Goal: Information Seeking & Learning: Learn about a topic

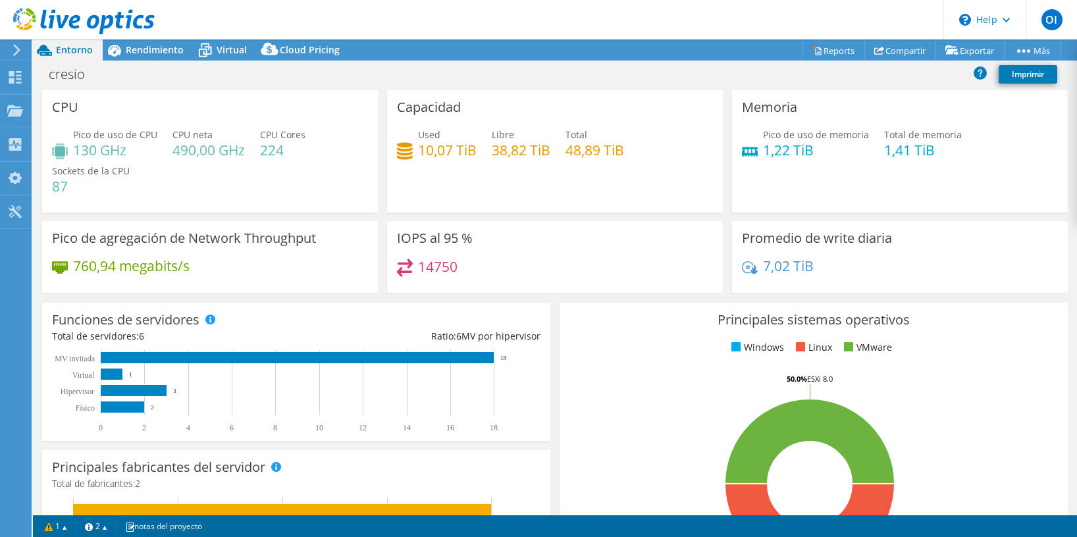
select select "USD"
click at [159, 49] on span "Rendimiento" at bounding box center [155, 49] width 58 height 13
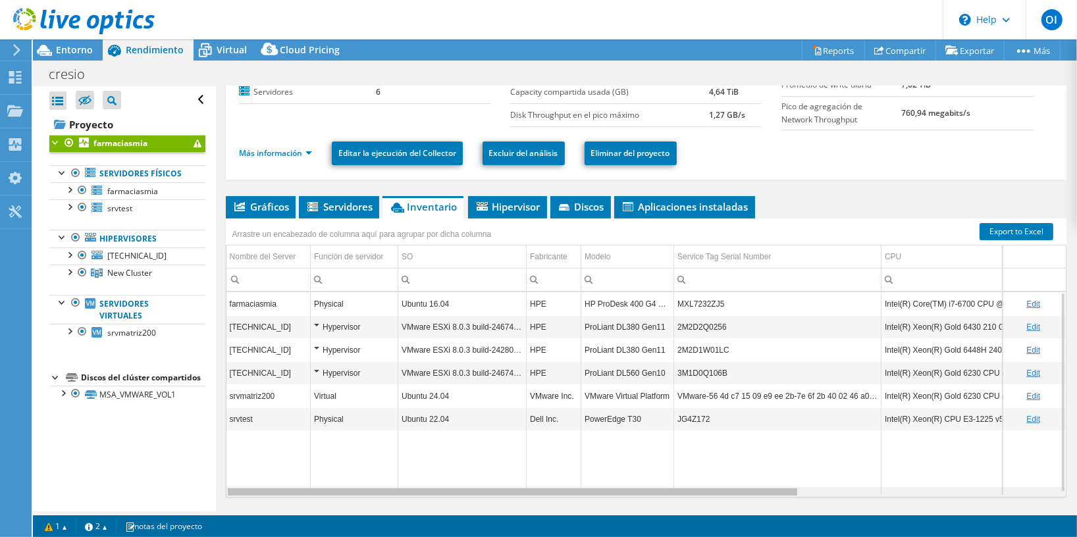
drag, startPoint x: 397, startPoint y: 491, endPoint x: 423, endPoint y: 487, distance: 26.6
click at [423, 487] on body "OI Usuario final Orlando Iza orlando.iza@akroscorp.com Akros My Profile Log Out…" at bounding box center [538, 268] width 1077 height 537
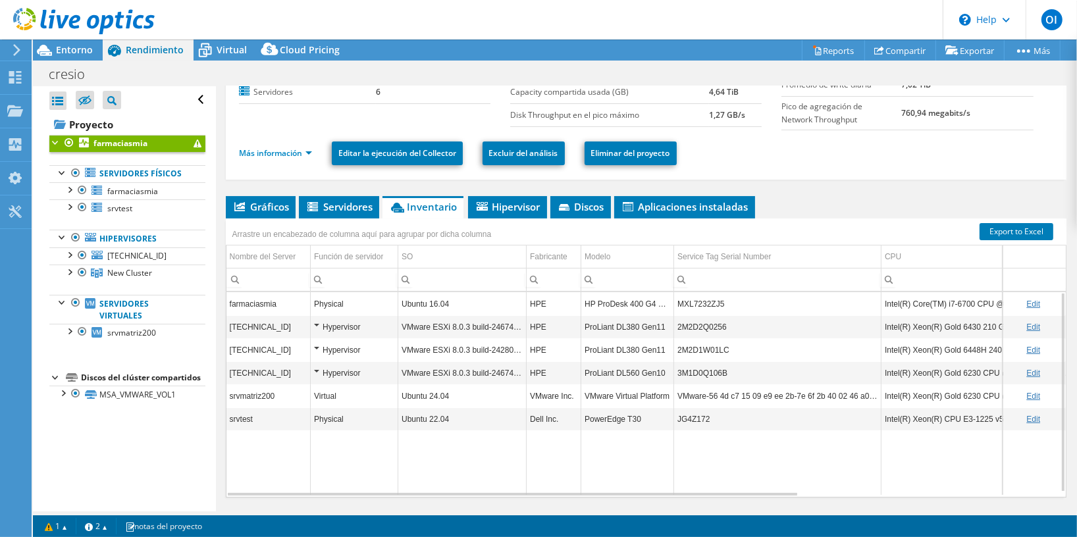
click at [285, 302] on td "farmaciasmia" at bounding box center [269, 303] width 84 height 23
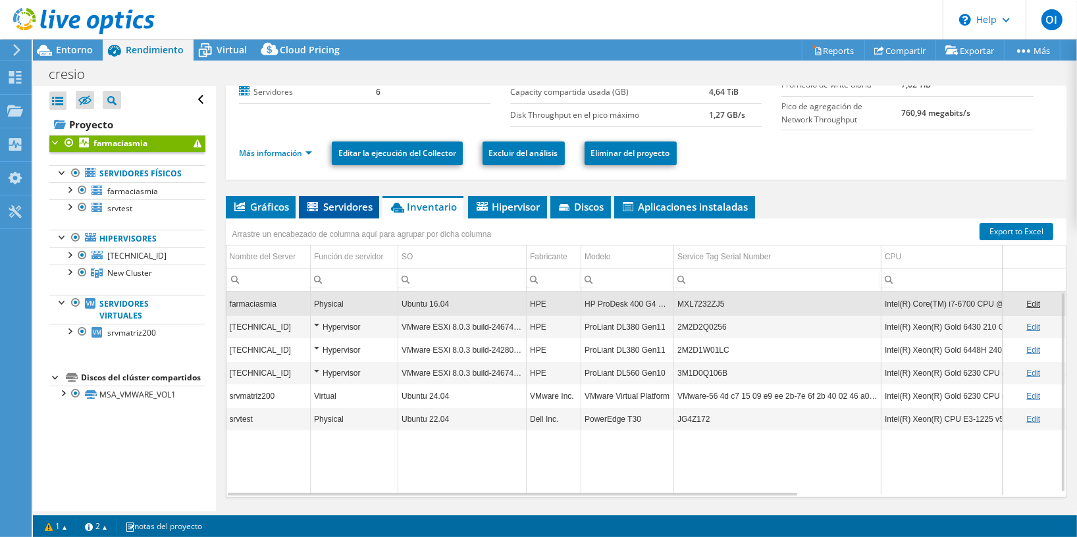
click at [351, 207] on span "Servidores" at bounding box center [339, 206] width 67 height 13
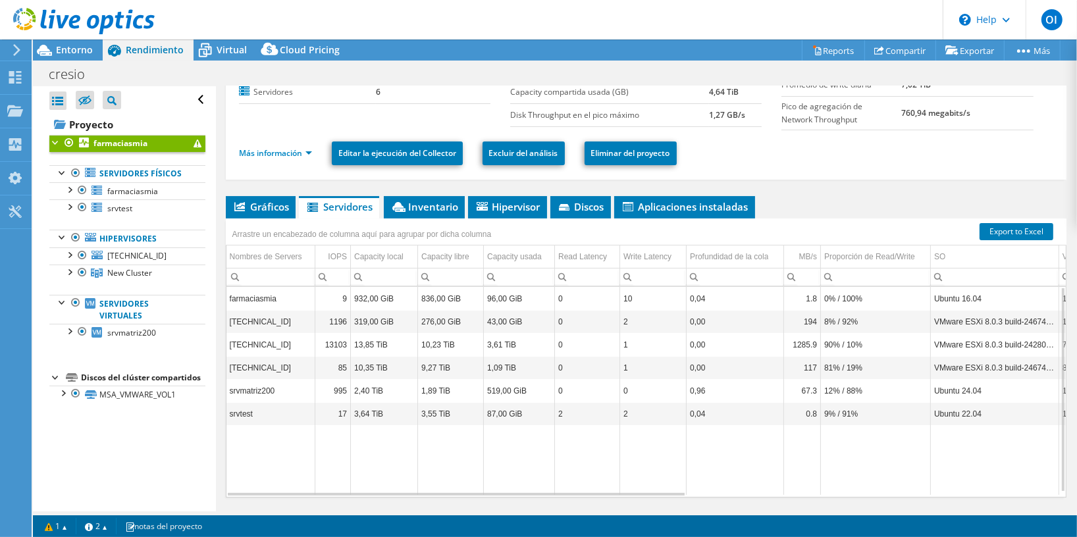
click at [277, 298] on td "farmaciasmia" at bounding box center [271, 298] width 89 height 23
click at [270, 302] on td "farmaciasmia" at bounding box center [271, 298] width 89 height 23
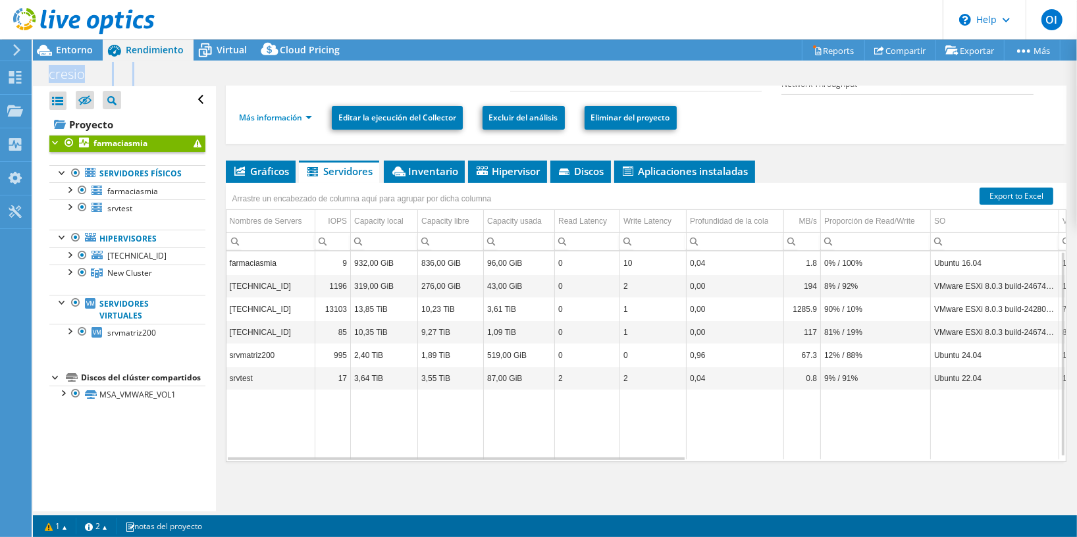
drag, startPoint x: 351, startPoint y: 491, endPoint x: 546, endPoint y: 514, distance: 196.2
click at [546, 462] on div "farmaciasmia 9 932,00 GiB 836,00 GiB 96,00 GiB 0 10 0,04 1.8 0% / 100% Ubuntu 1…" at bounding box center [647, 357] width 840 height 210
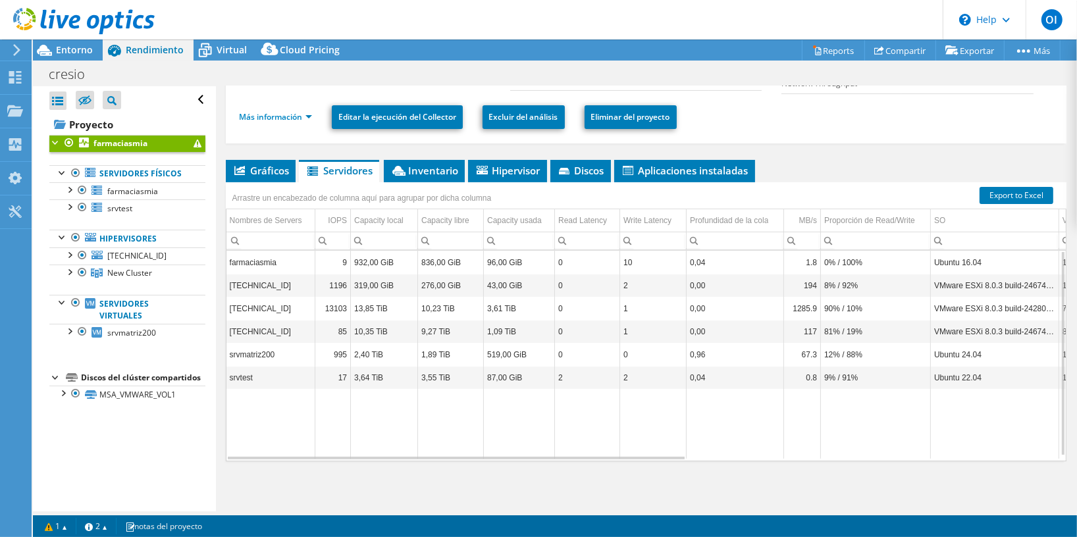
click at [529, 415] on td "Data grid" at bounding box center [519, 424] width 71 height 70
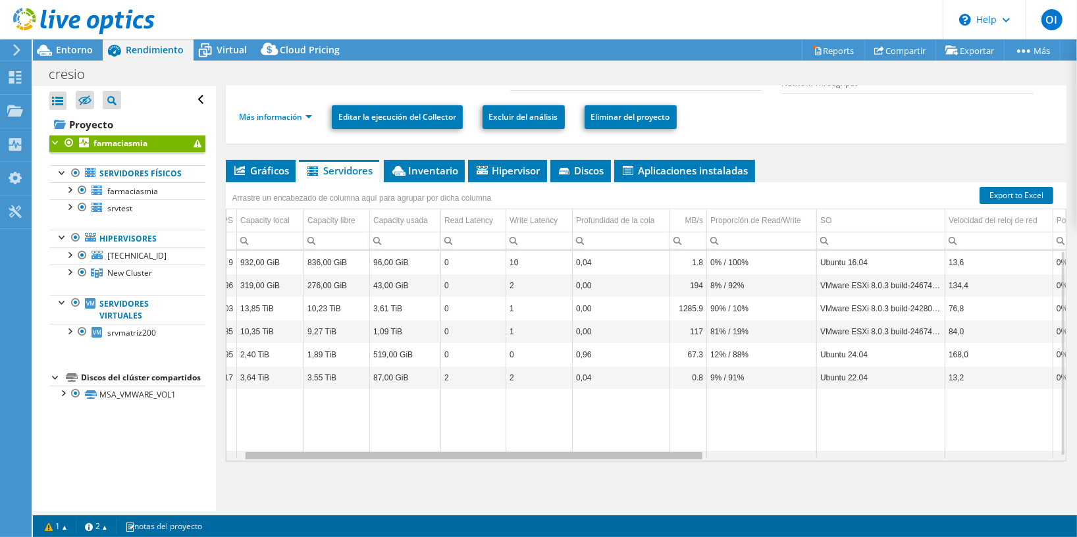
scroll to position [0, 0]
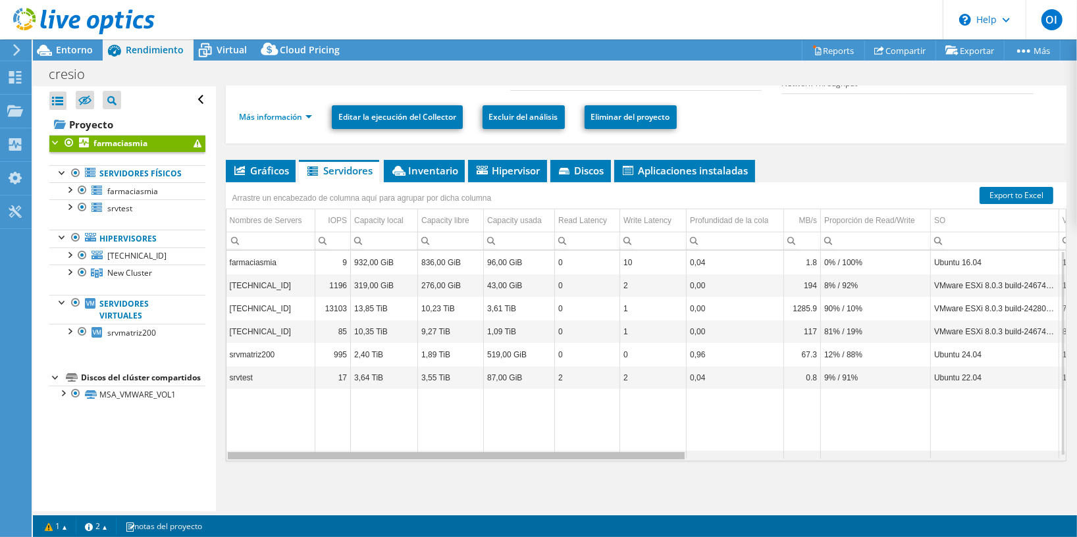
drag, startPoint x: 498, startPoint y: 460, endPoint x: 520, endPoint y: 441, distance: 29.0
click at [520, 441] on body "OI Usuario final Orlando Iza orlando.iza@akroscorp.com Akros My Profile Log Out…" at bounding box center [538, 268] width 1077 height 537
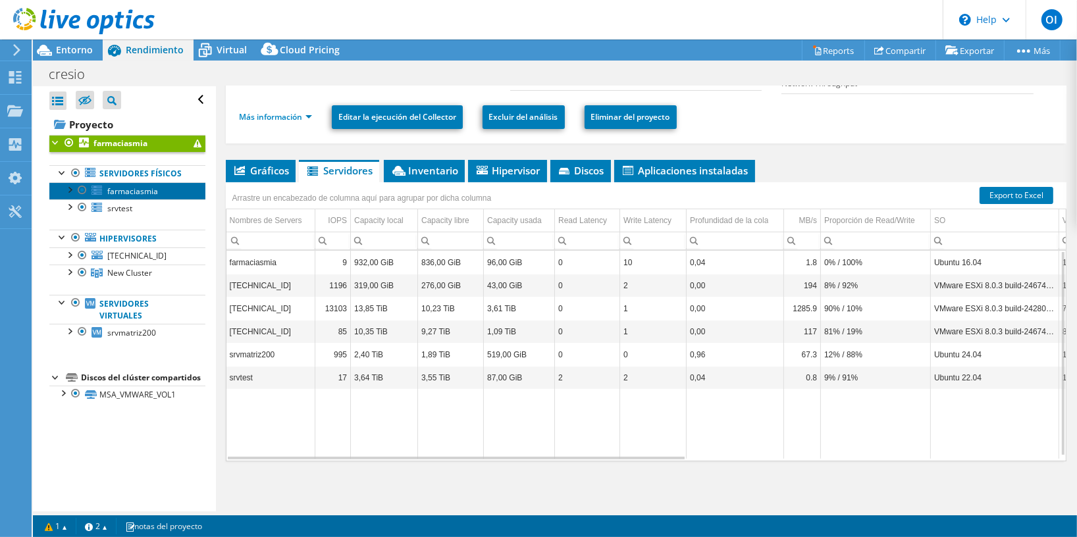
click at [136, 197] on span "farmaciasmia" at bounding box center [132, 191] width 51 height 11
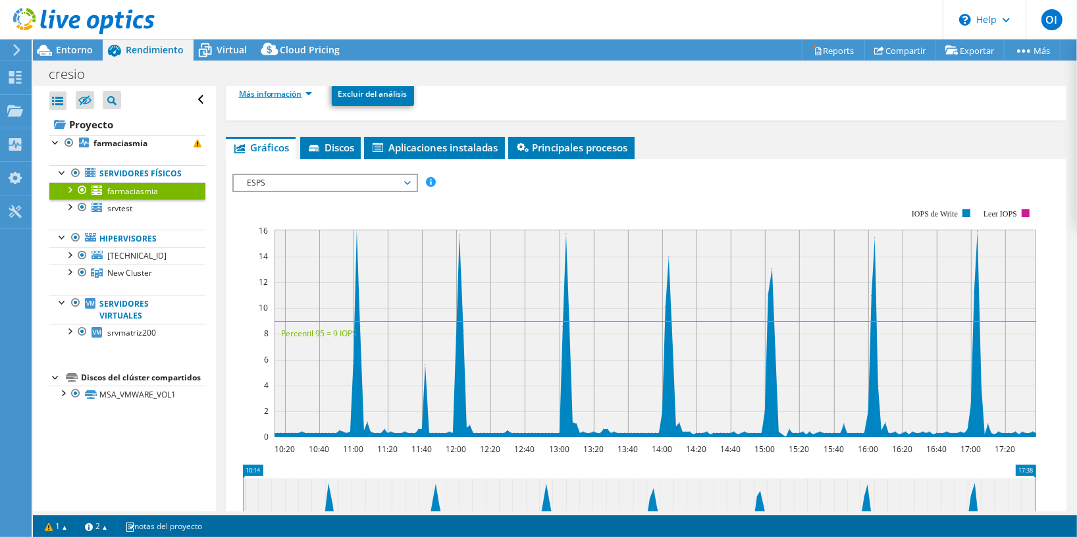
click at [310, 94] on link "Más información" at bounding box center [275, 93] width 73 height 11
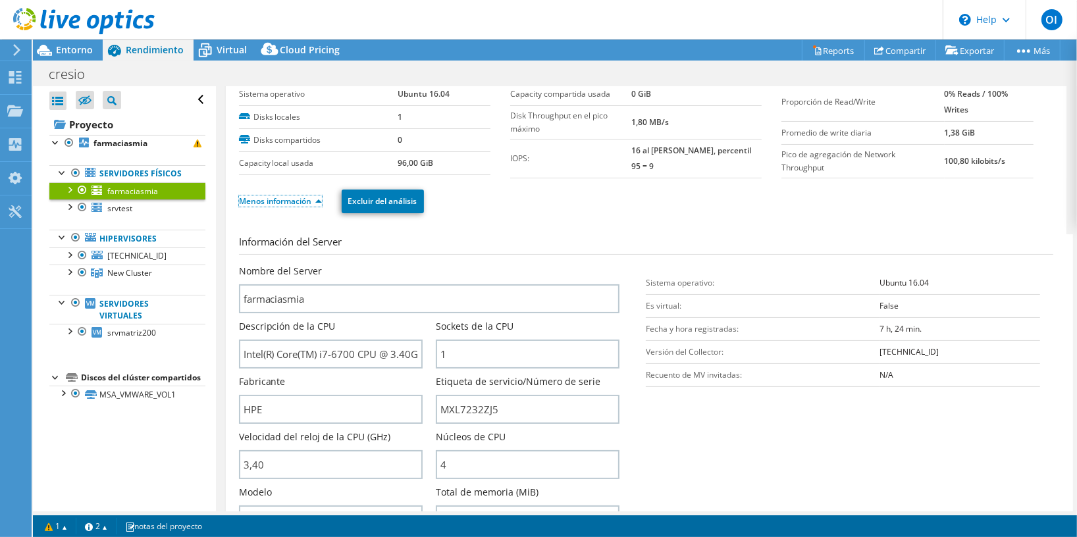
scroll to position [20, 0]
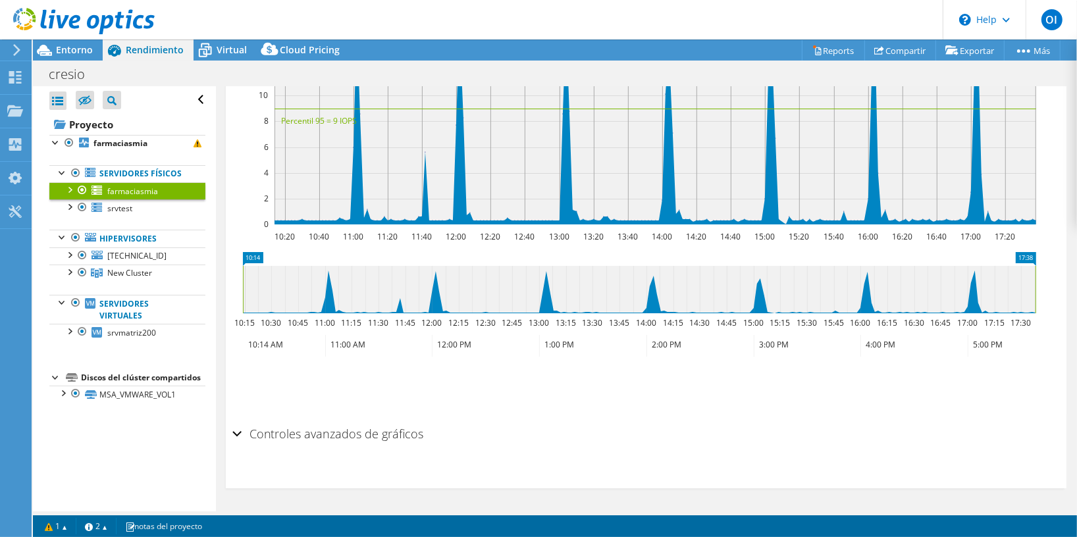
click at [304, 435] on h2 "Controles avanzados de gráficos" at bounding box center [328, 434] width 192 height 26
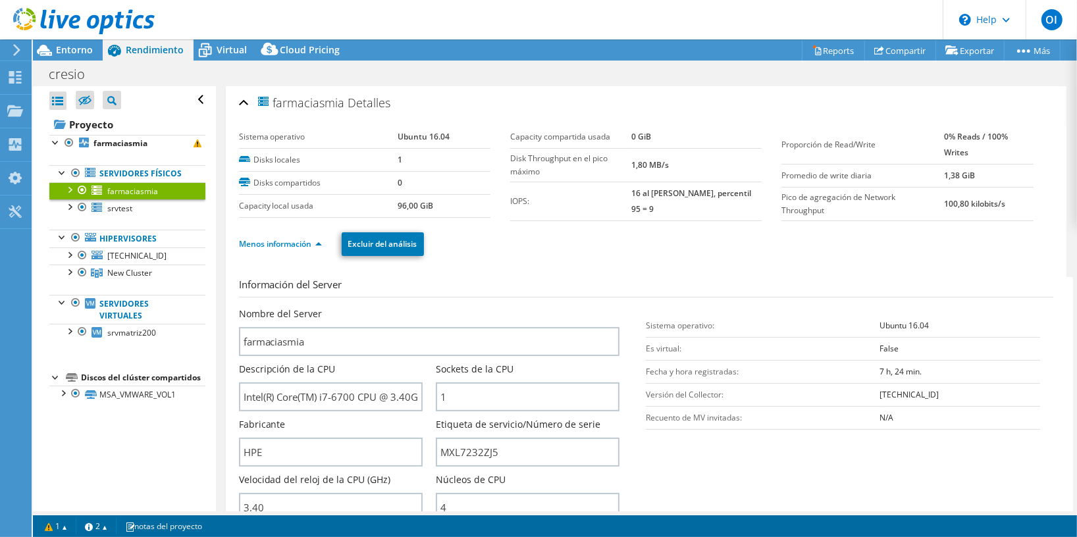
click at [68, 196] on div at bounding box center [69, 188] width 13 height 13
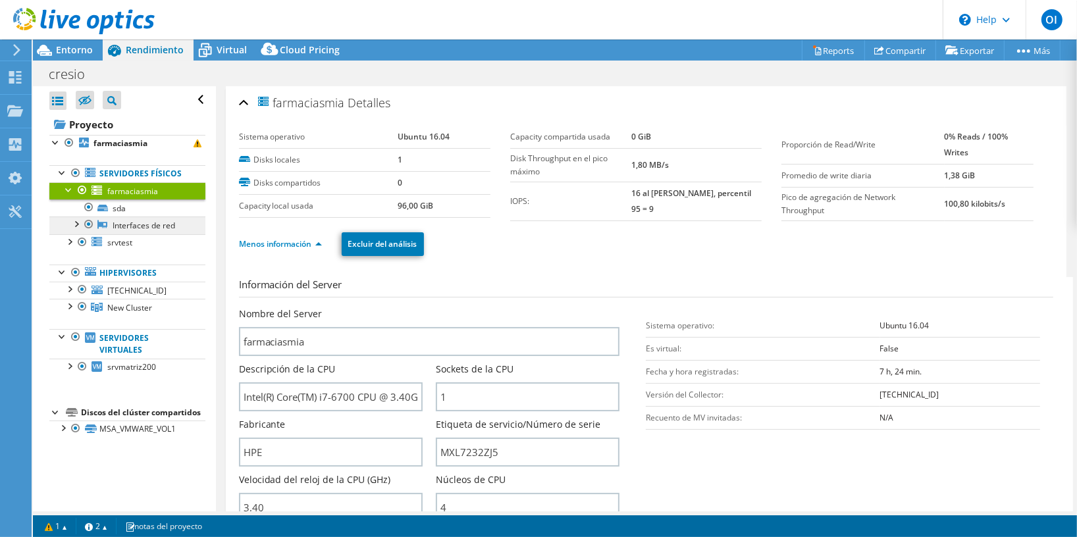
click at [132, 234] on link "Interfaces de red" at bounding box center [127, 225] width 156 height 17
click at [88, 232] on div at bounding box center [88, 225] width 13 height 16
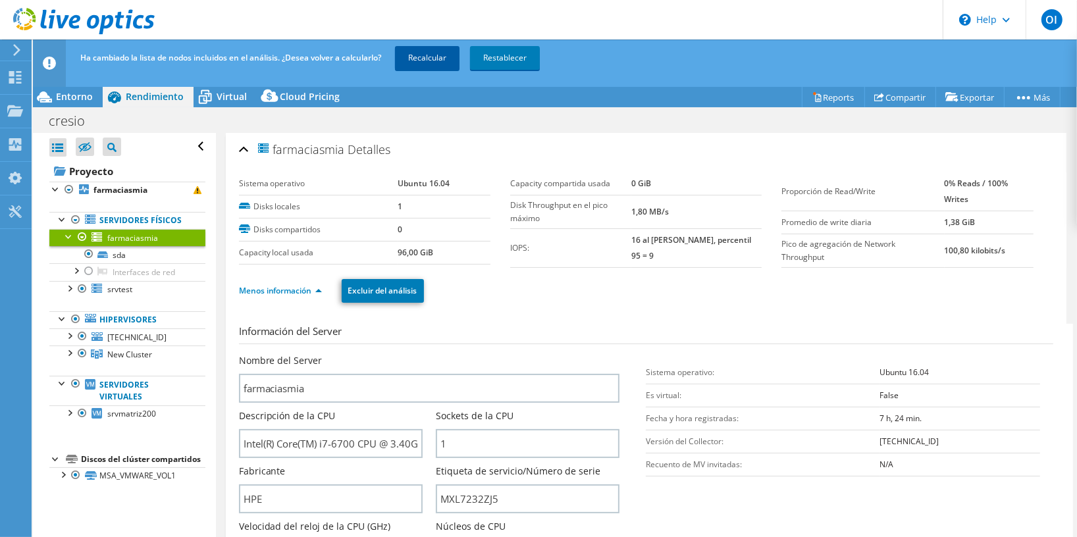
click at [435, 62] on link "Recalcular" at bounding box center [427, 58] width 65 height 24
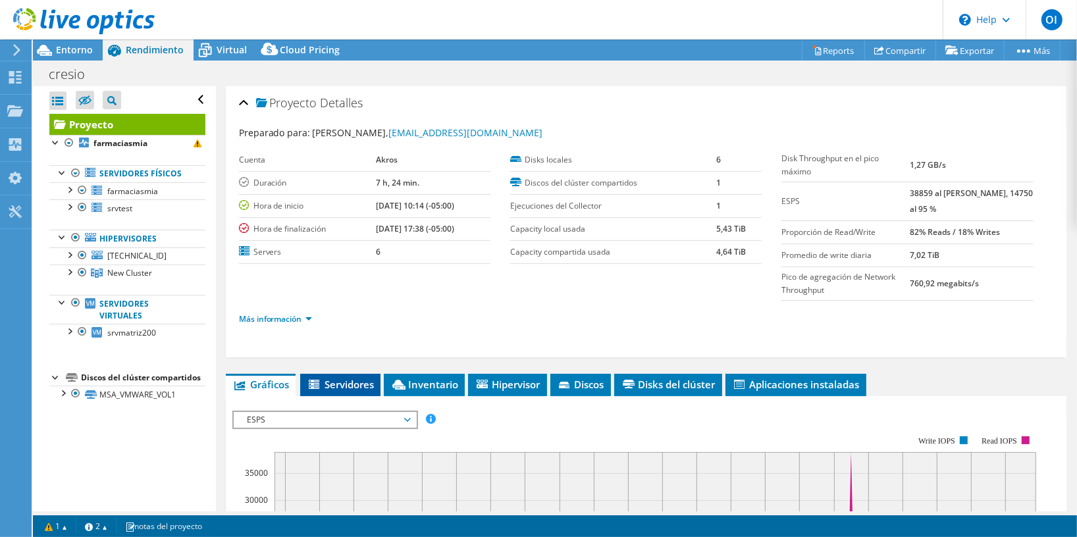
click at [349, 383] on span "Servidores" at bounding box center [340, 384] width 67 height 13
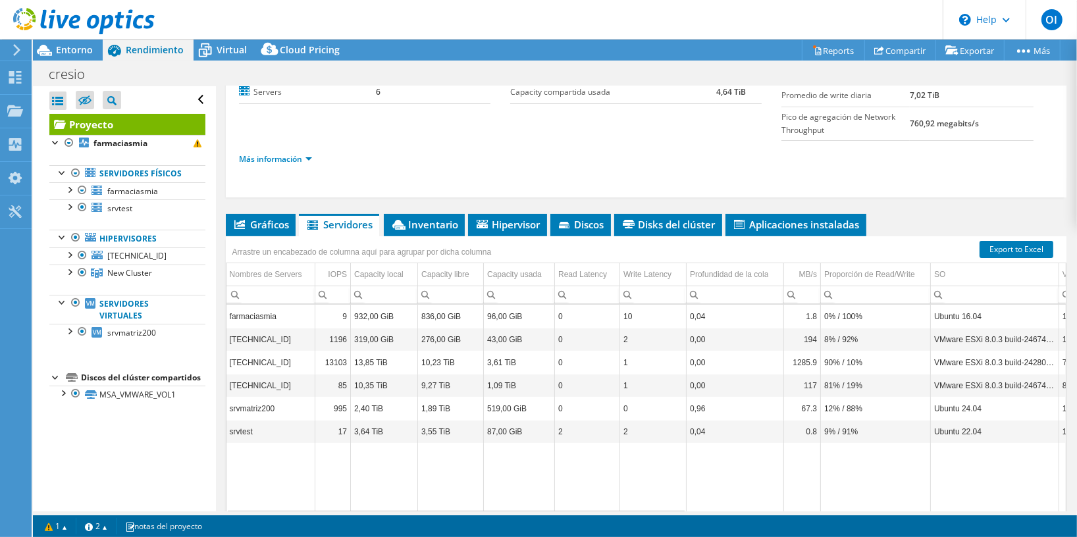
scroll to position [165, 0]
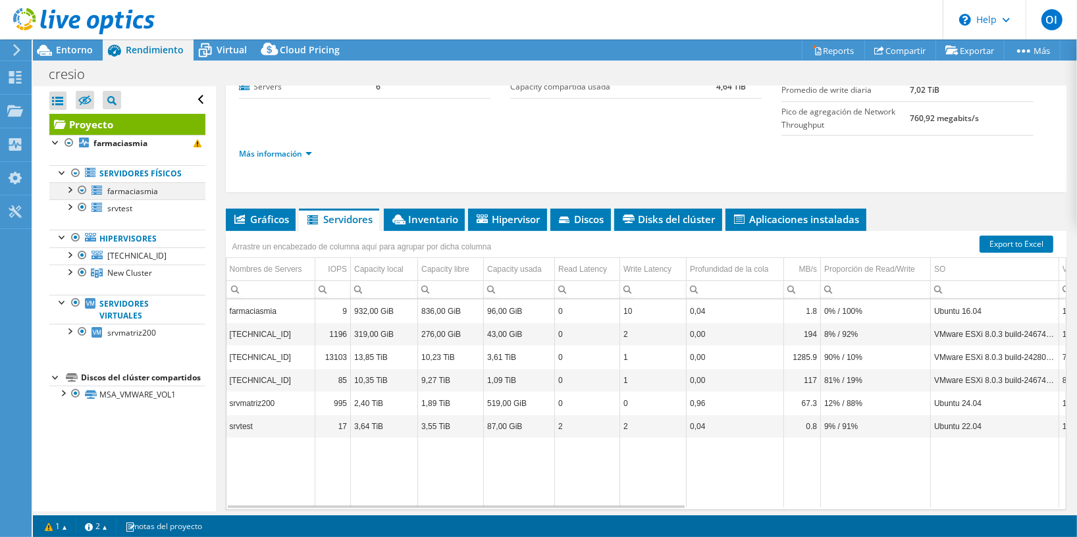
click at [65, 196] on div at bounding box center [69, 188] width 13 height 13
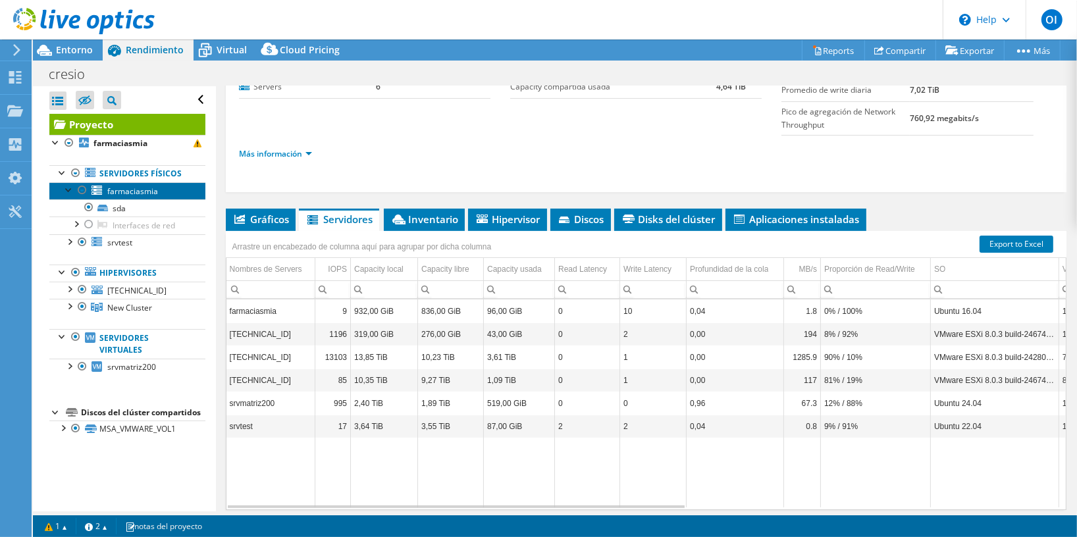
click at [134, 197] on span "farmaciasmia" at bounding box center [132, 191] width 51 height 11
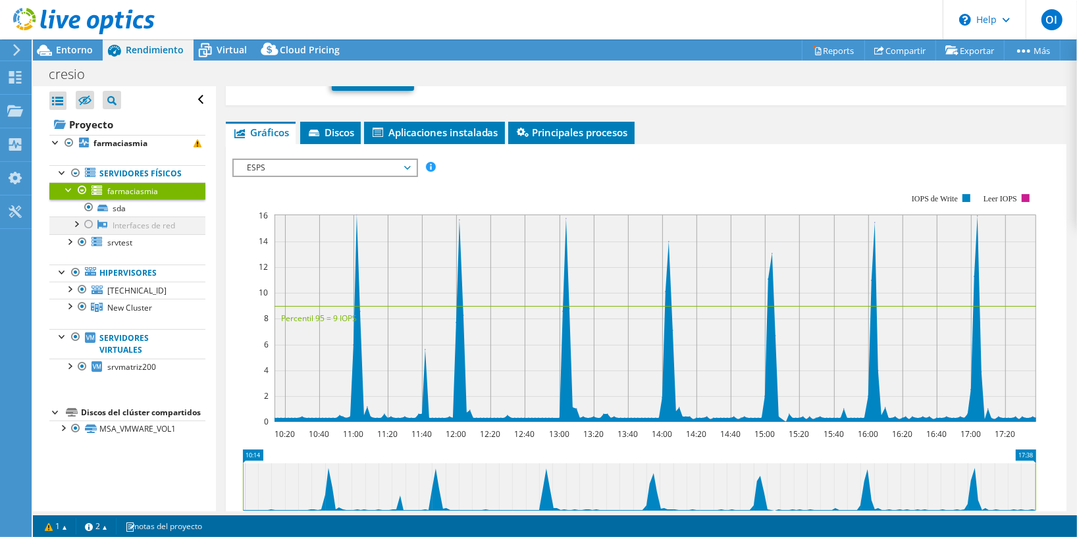
click at [76, 230] on div at bounding box center [75, 223] width 13 height 13
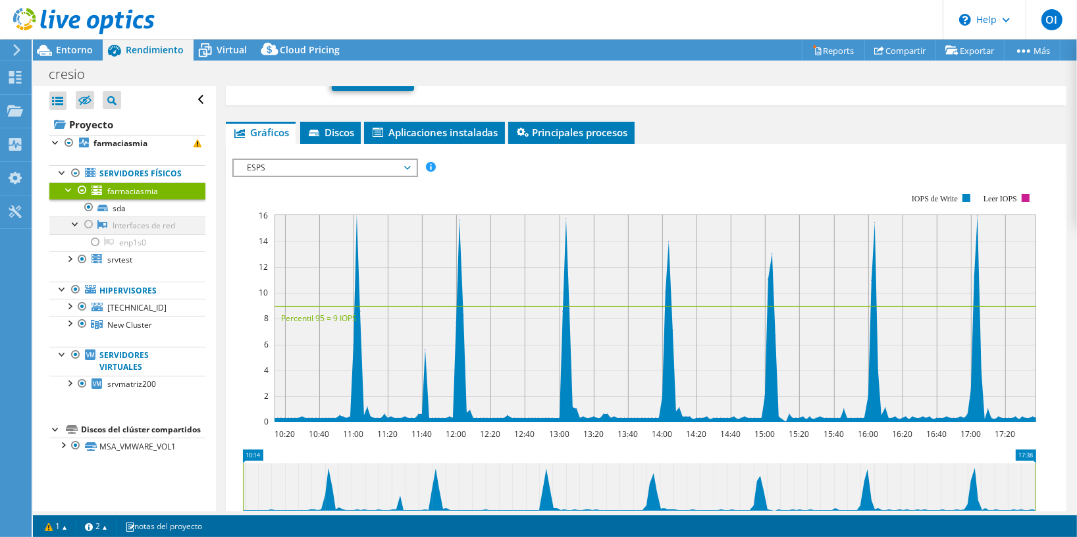
click at [90, 232] on div at bounding box center [88, 225] width 13 height 16
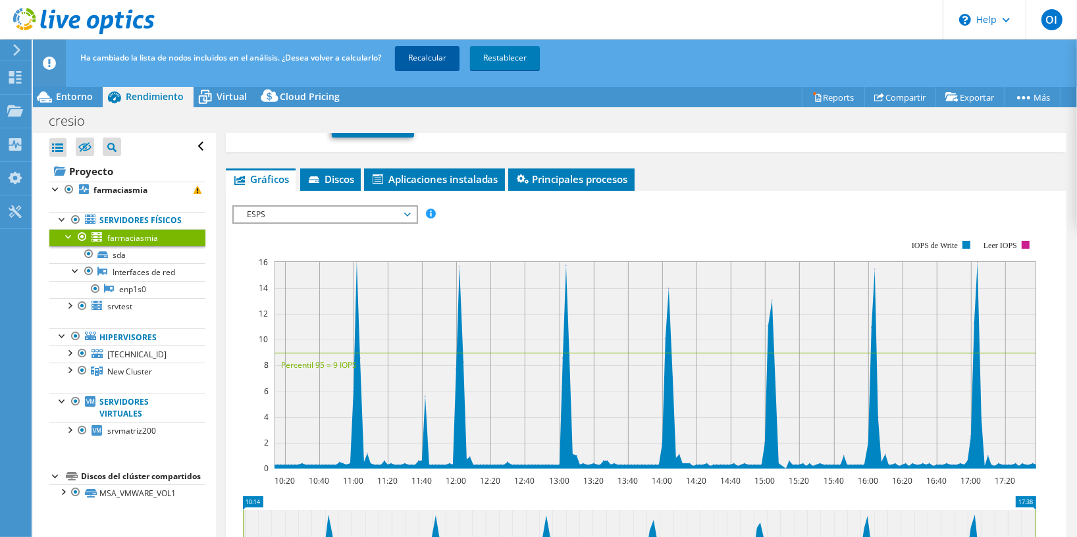
click at [451, 63] on link "Recalcular" at bounding box center [427, 58] width 65 height 24
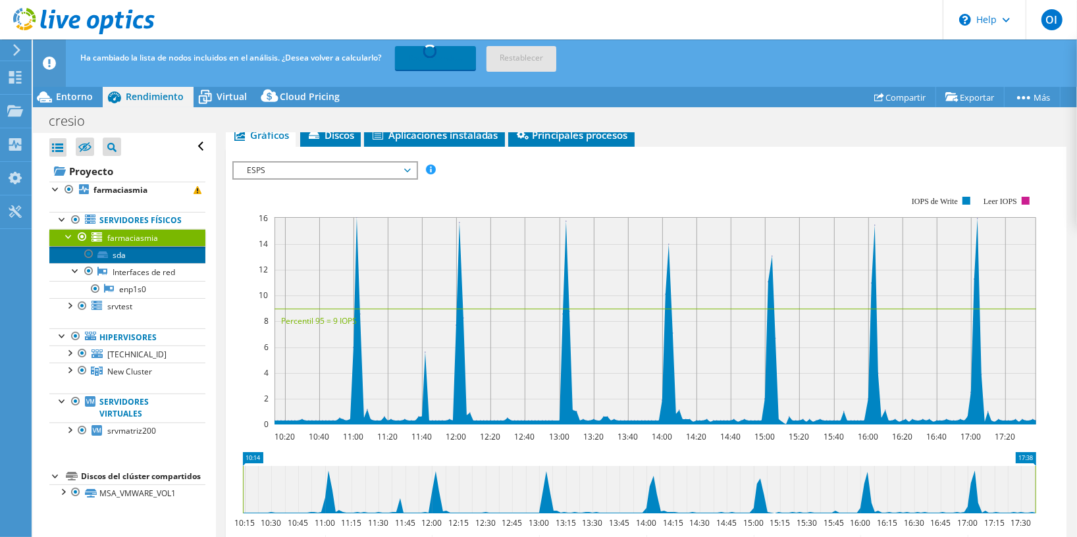
click at [140, 263] on link "sda" at bounding box center [127, 254] width 156 height 17
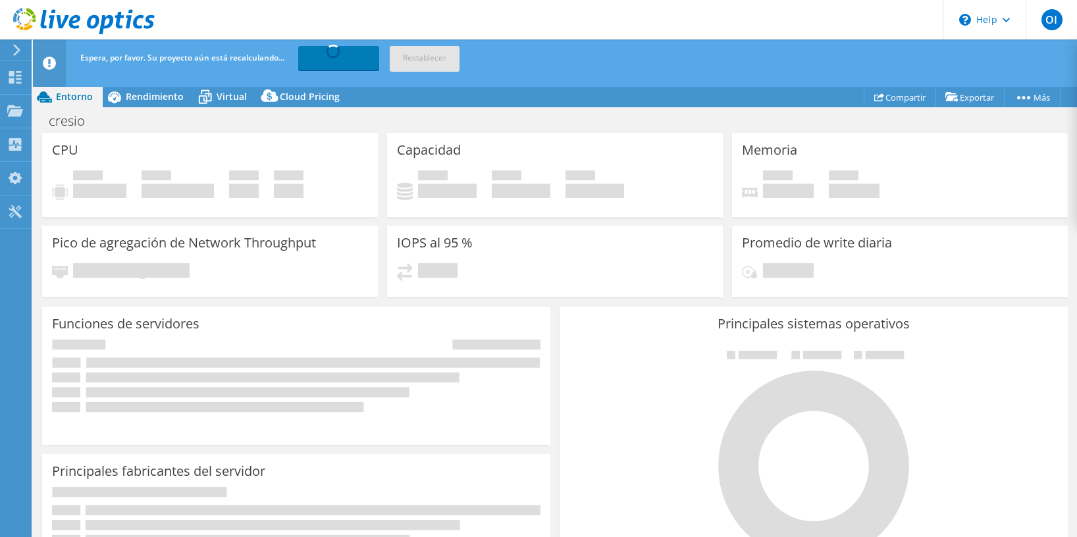
select select "USD"
click at [148, 135] on div "CPU Pico de uso de CPU 130 GHz CPU neta 490,00 GHz CPU Cores 224 Sockets de la …" at bounding box center [210, 175] width 336 height 84
click at [144, 95] on span "Rendimiento" at bounding box center [155, 96] width 58 height 13
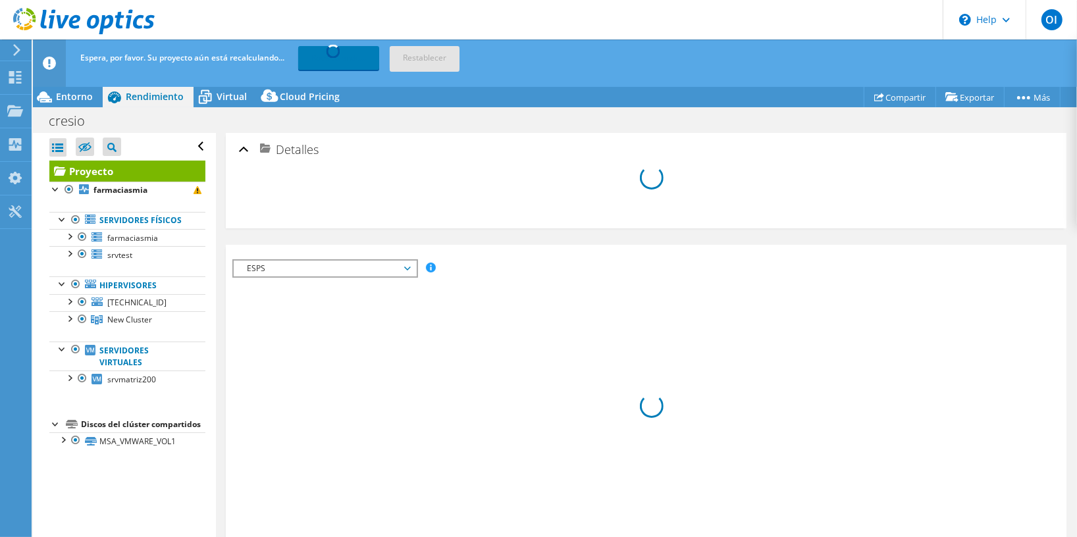
scroll to position [209, 0]
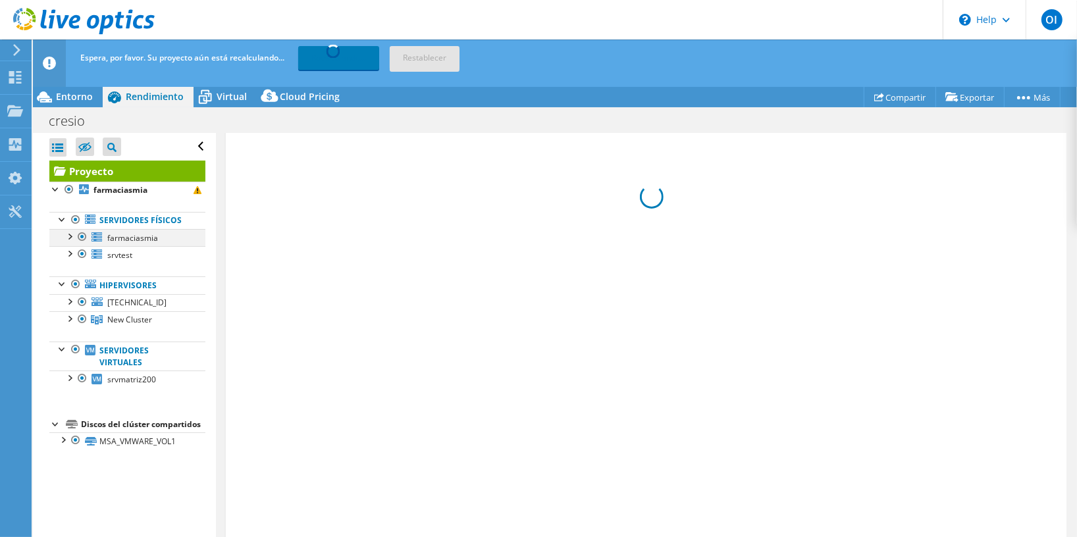
click at [70, 242] on div at bounding box center [69, 235] width 13 height 13
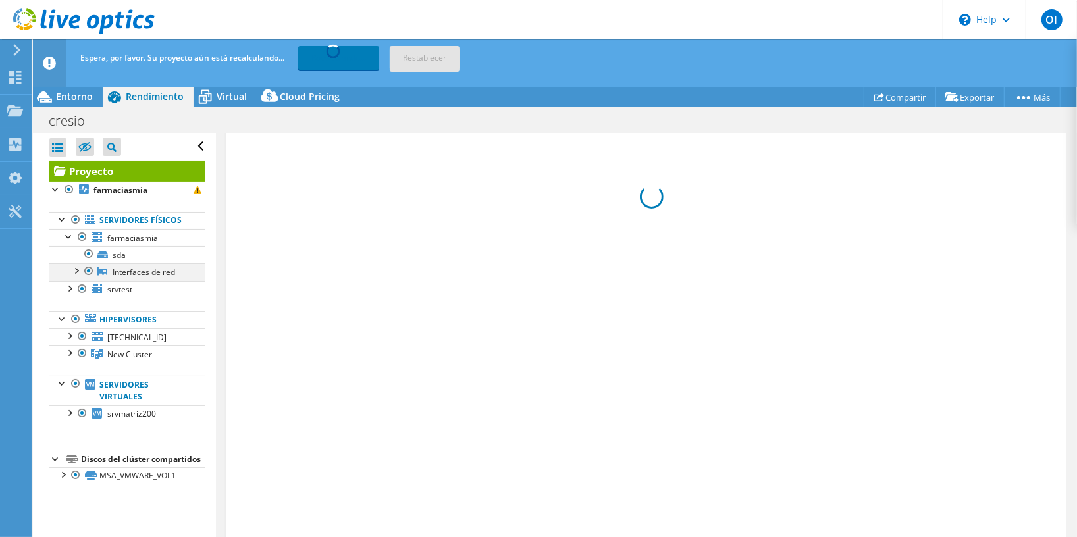
click at [76, 277] on div at bounding box center [75, 269] width 13 height 13
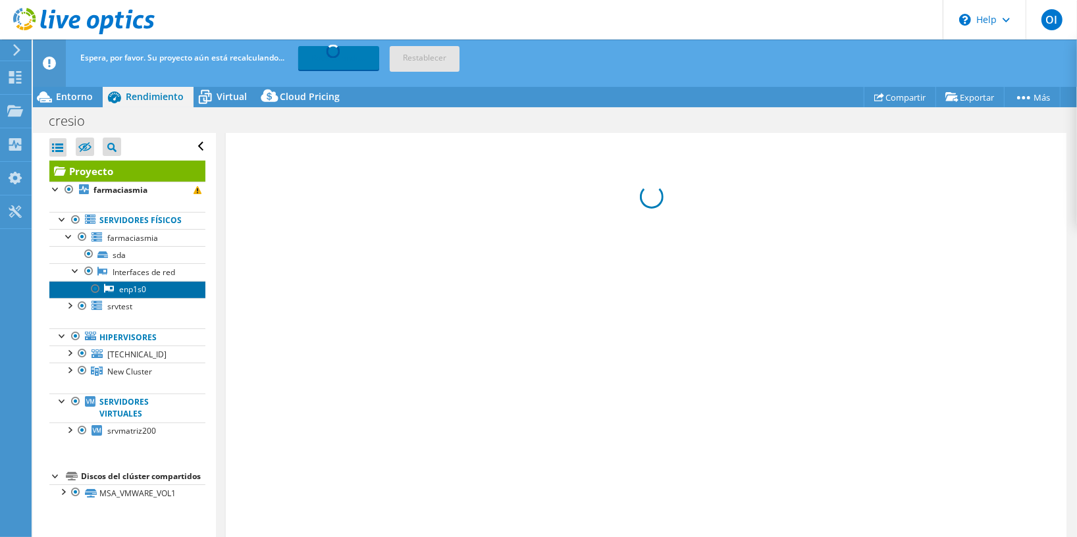
click at [147, 298] on link "enp1s0" at bounding box center [127, 289] width 156 height 17
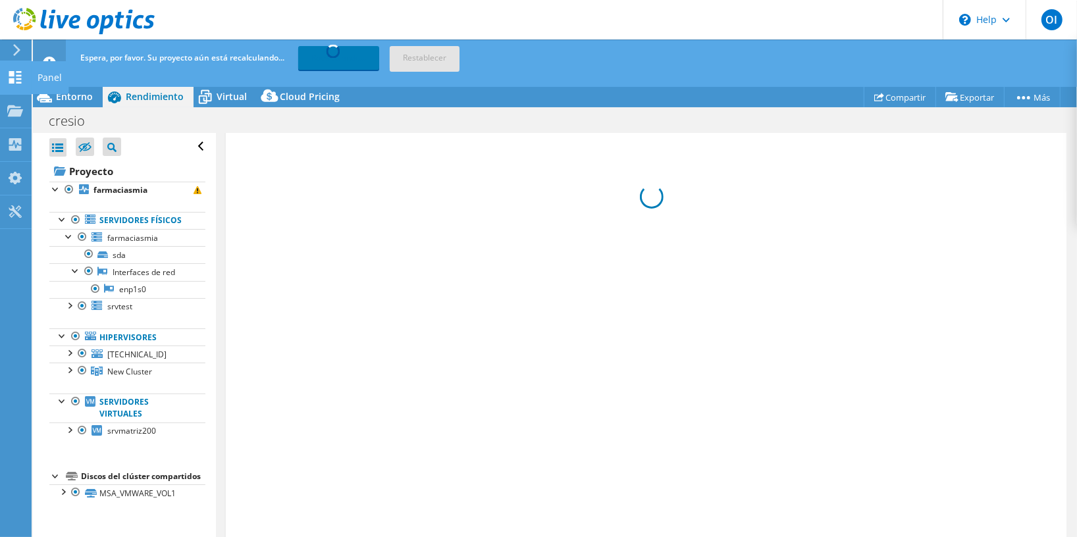
click at [10, 76] on use at bounding box center [15, 77] width 13 height 13
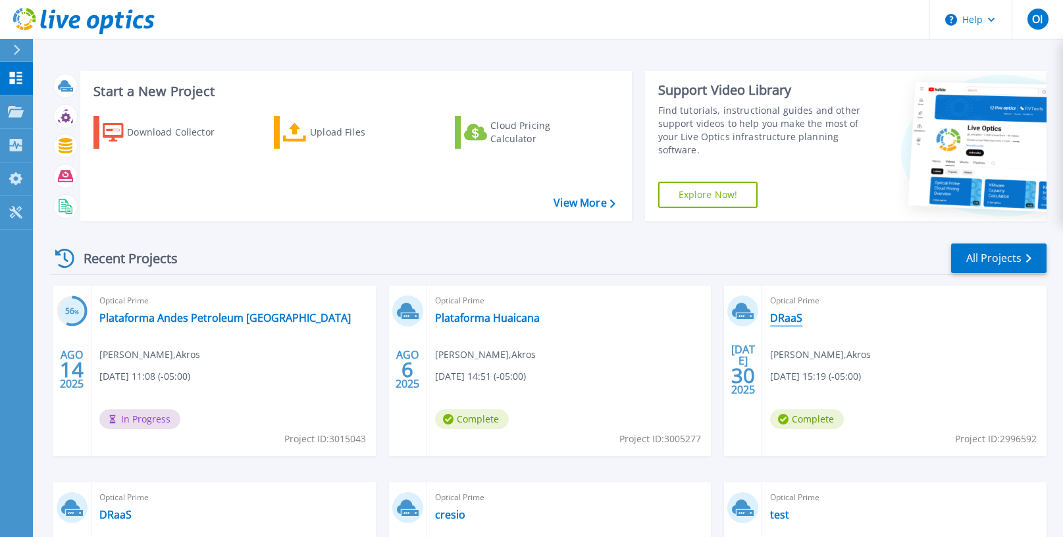
click at [796, 321] on link "DRaaS" at bounding box center [786, 317] width 32 height 13
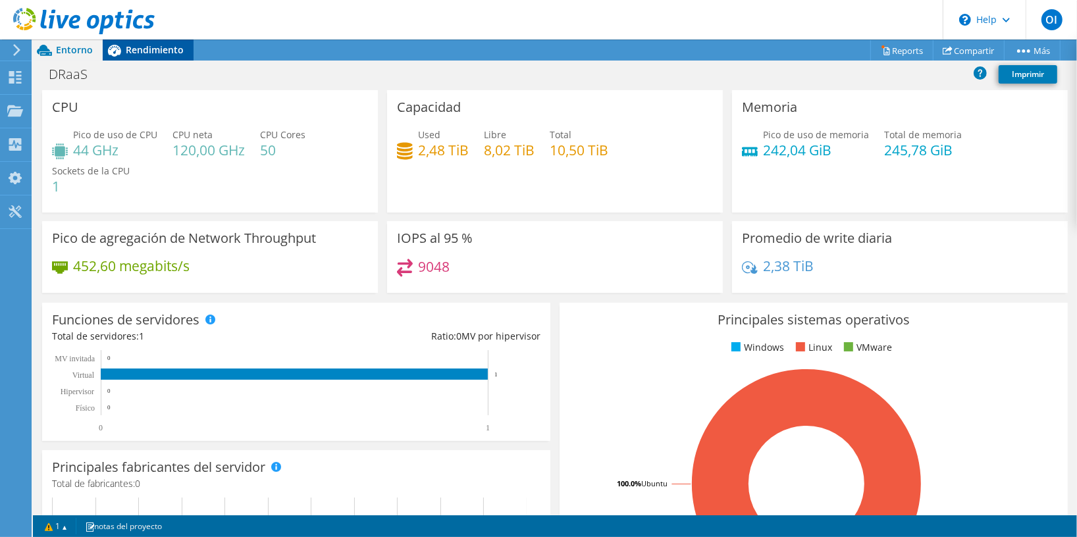
click at [145, 45] on span "Rendimiento" at bounding box center [155, 49] width 58 height 13
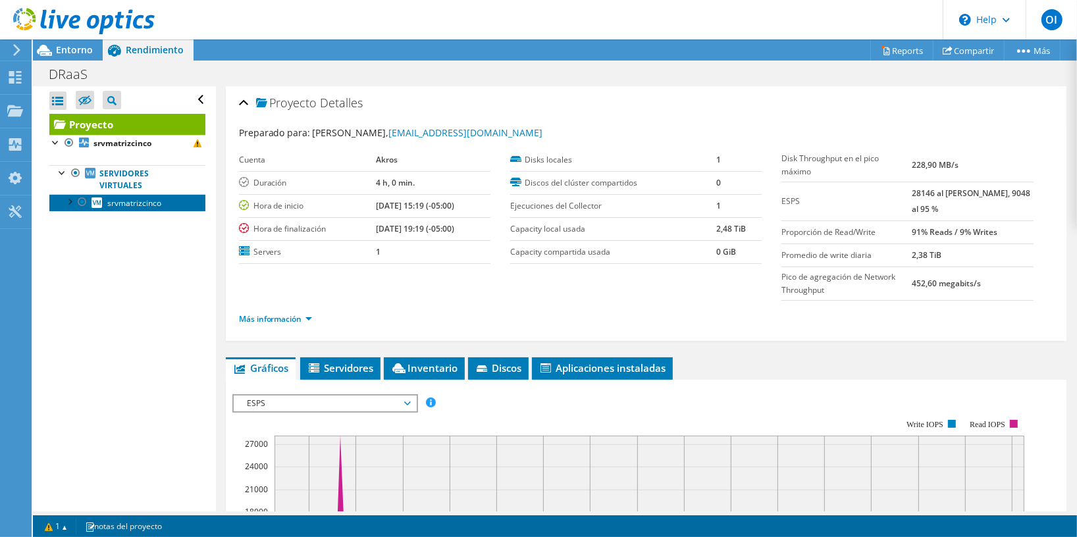
click at [148, 204] on span "srvmatrizcinco" at bounding box center [134, 203] width 54 height 11
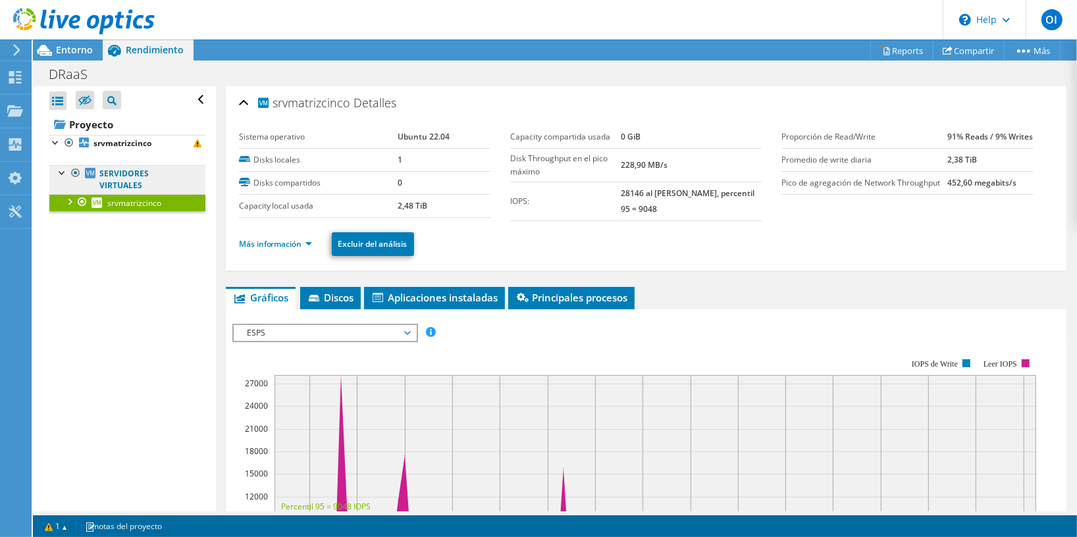
click at [136, 184] on link "Servidores virtuales" at bounding box center [127, 179] width 156 height 29
click at [121, 172] on link "Servidores virtuales" at bounding box center [127, 179] width 156 height 29
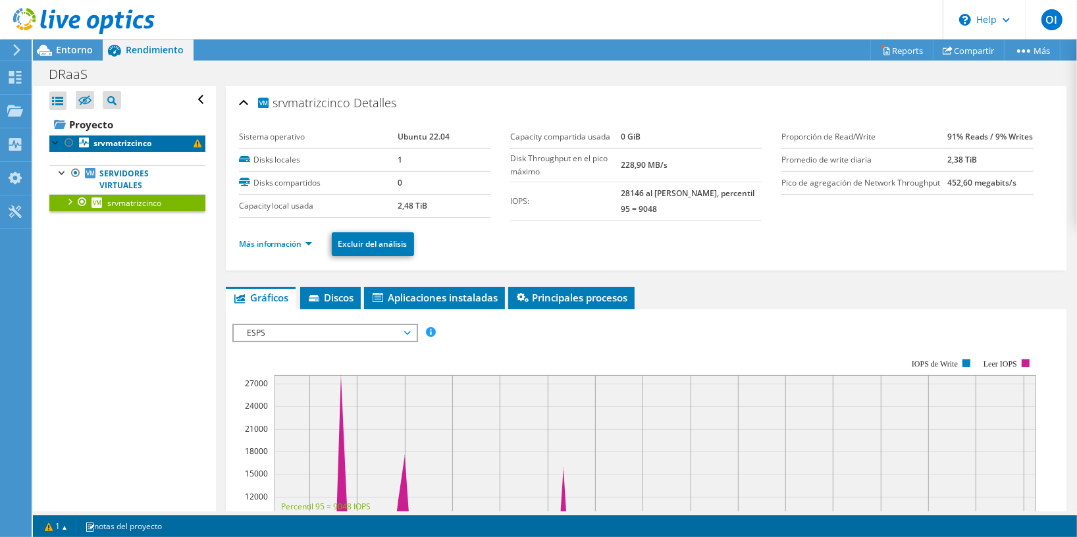
click at [141, 146] on b "srvmatrizcinco" at bounding box center [123, 143] width 58 height 11
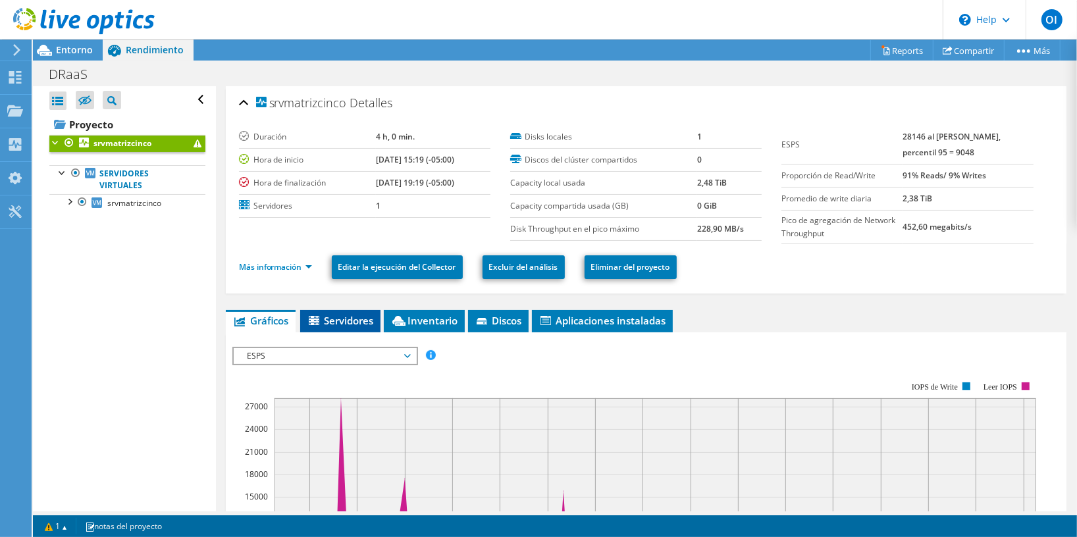
click at [335, 322] on span "Servidores" at bounding box center [340, 320] width 67 height 13
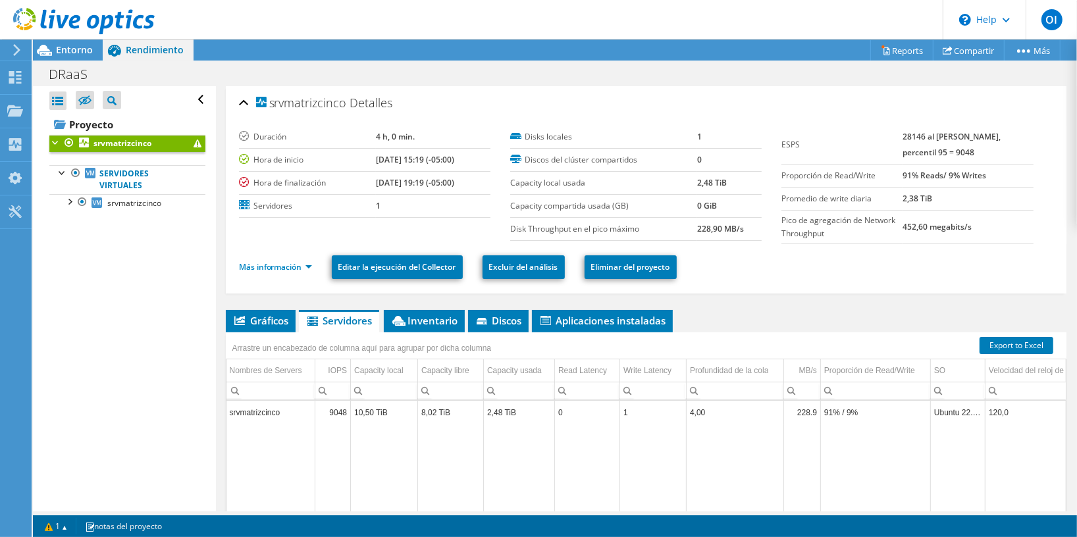
click at [280, 417] on td "srvmatrizcinco" at bounding box center [271, 412] width 89 height 23
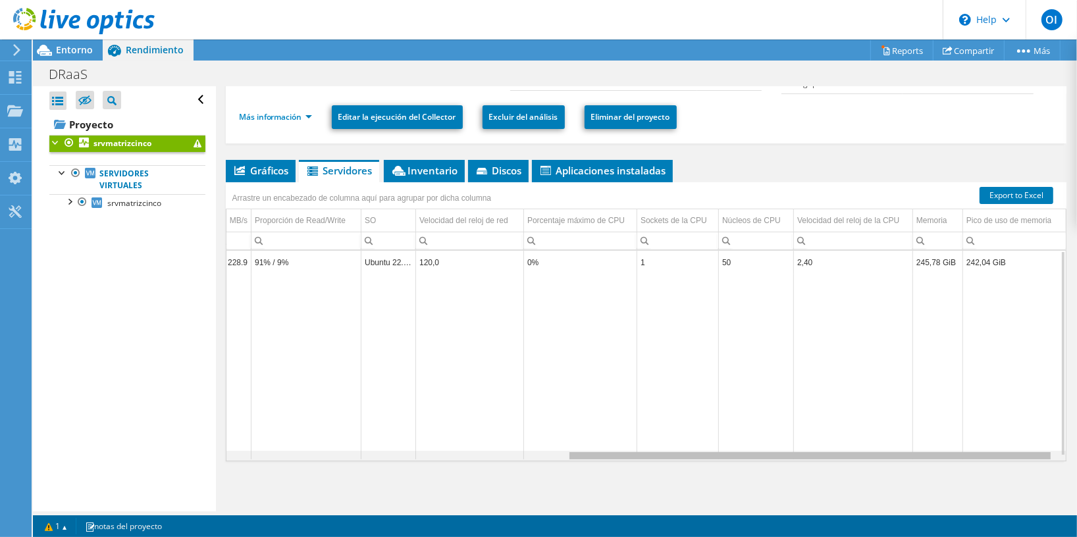
scroll to position [0, 361]
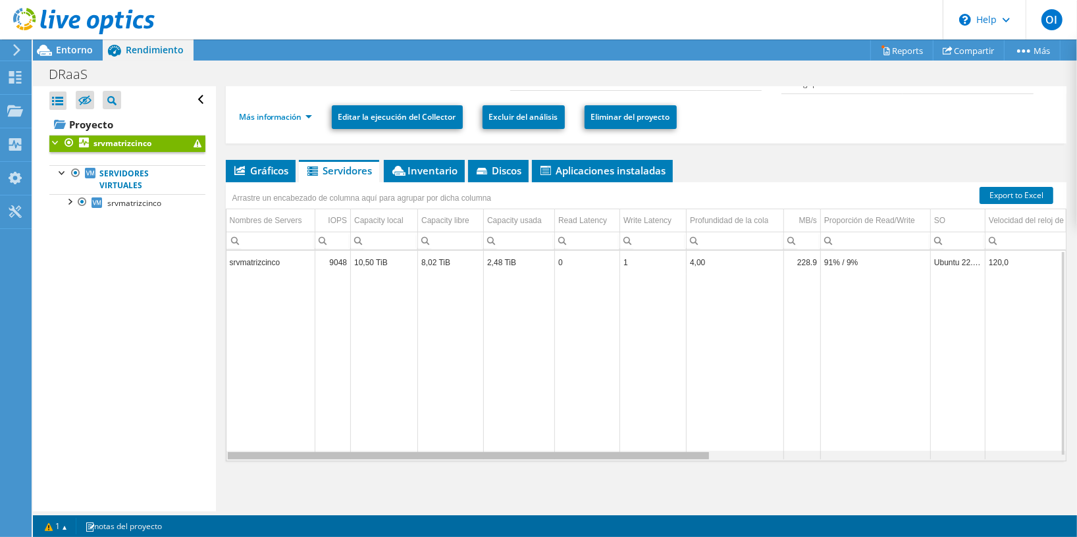
drag, startPoint x: 682, startPoint y: 455, endPoint x: 415, endPoint y: 394, distance: 274.3
click at [415, 394] on body "OI Usuario final Orlando Iza orlando.iza@akroscorp.com Akros My Profile Log Out…" at bounding box center [538, 268] width 1077 height 537
click at [443, 171] on span "Inventario" at bounding box center [424, 170] width 68 height 13
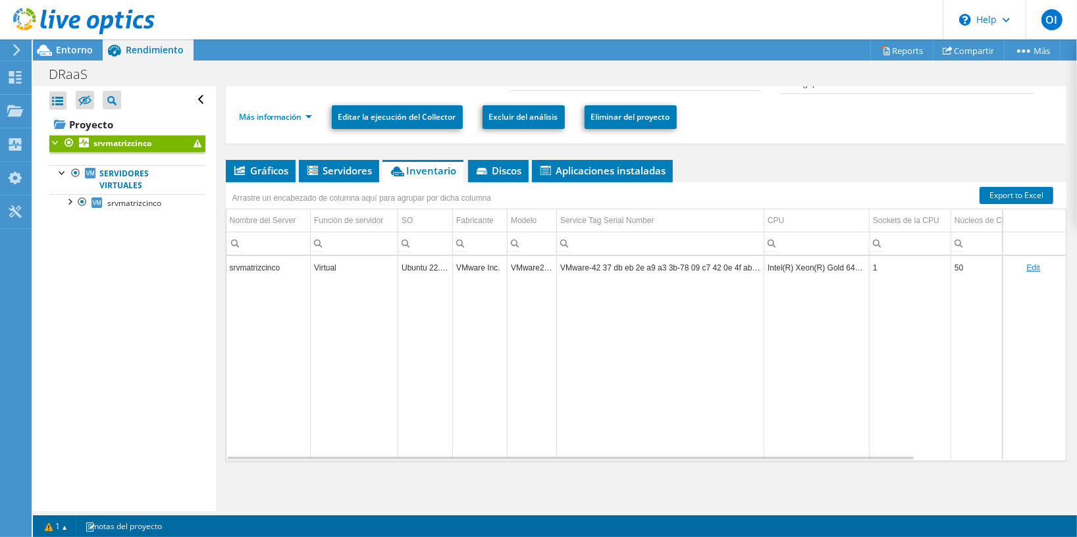
click at [422, 269] on td "Ubuntu 22.04" at bounding box center [425, 267] width 55 height 23
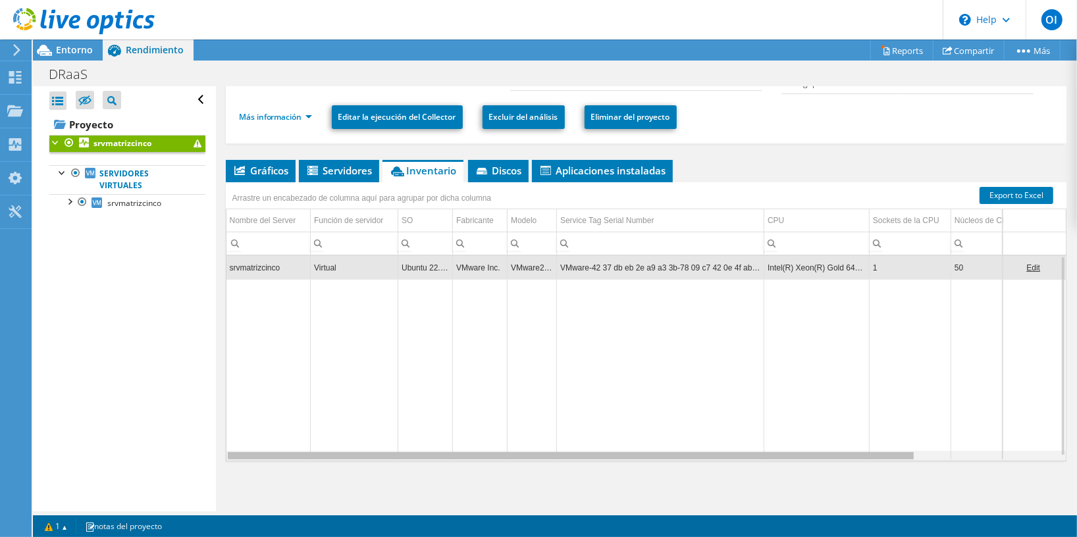
drag, startPoint x: 470, startPoint y: 458, endPoint x: 409, endPoint y: 440, distance: 63.1
click at [409, 440] on body "OI Usuario final Orlando Iza orlando.iza@akroscorp.com Akros My Profile Log Out…" at bounding box center [538, 268] width 1077 height 537
click at [313, 121] on li "Más información" at bounding box center [279, 117] width 81 height 14
click at [306, 114] on link "Más información" at bounding box center [275, 116] width 73 height 11
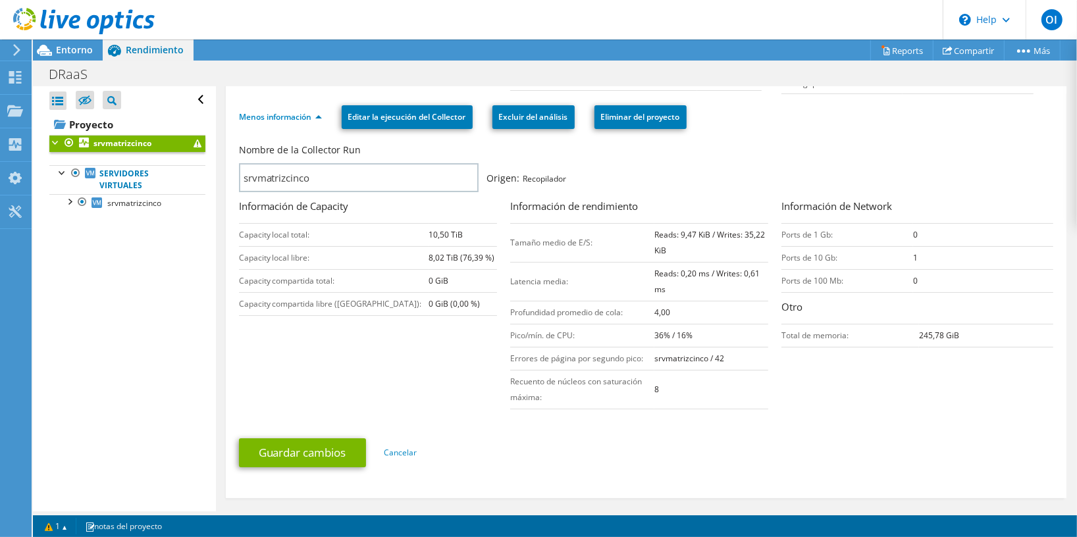
click at [128, 145] on b "srvmatrizcinco" at bounding box center [123, 143] width 58 height 11
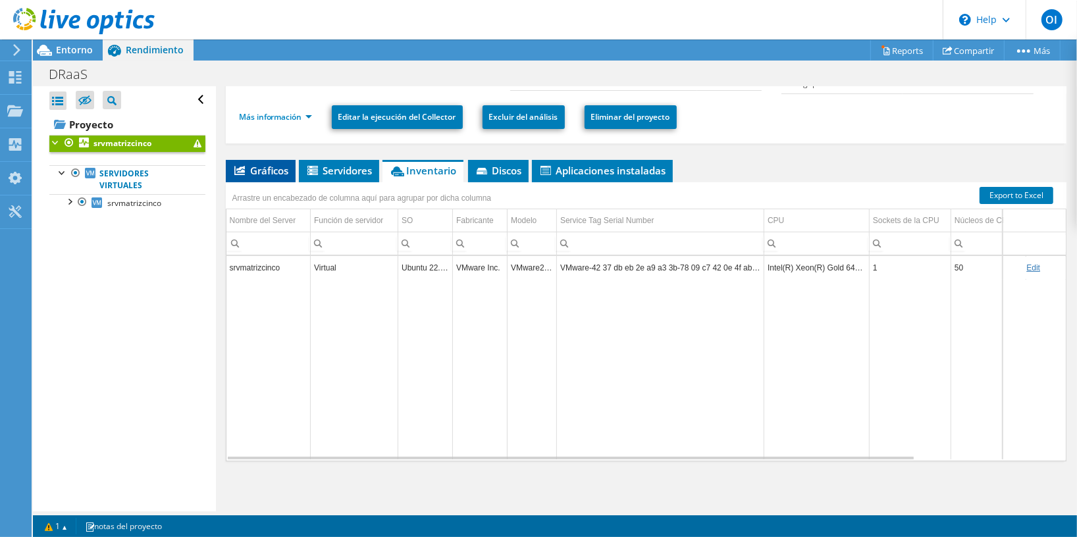
click at [273, 176] on span "Gráficos" at bounding box center [260, 170] width 57 height 13
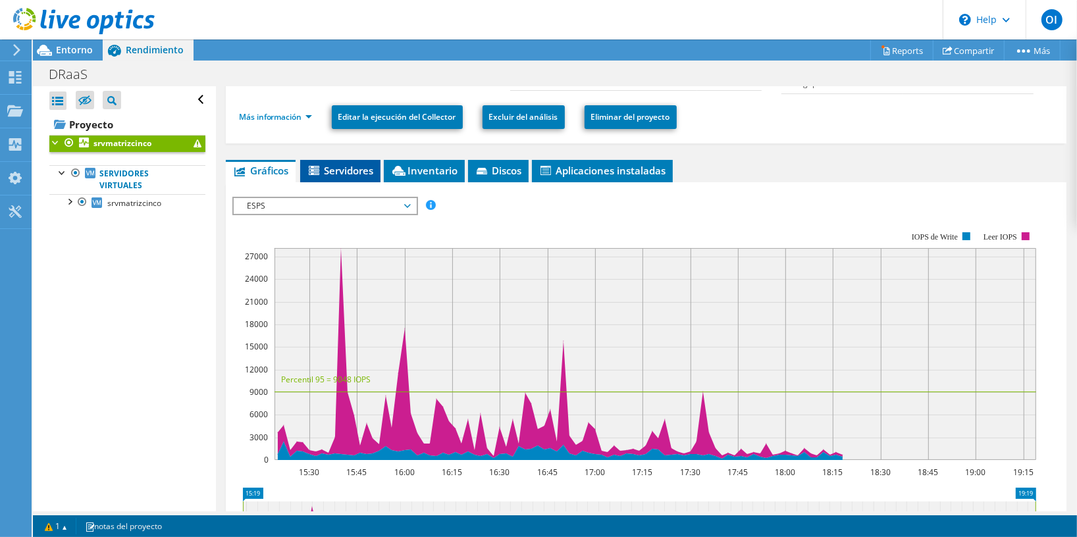
click at [329, 174] on span "Servidores" at bounding box center [340, 170] width 67 height 13
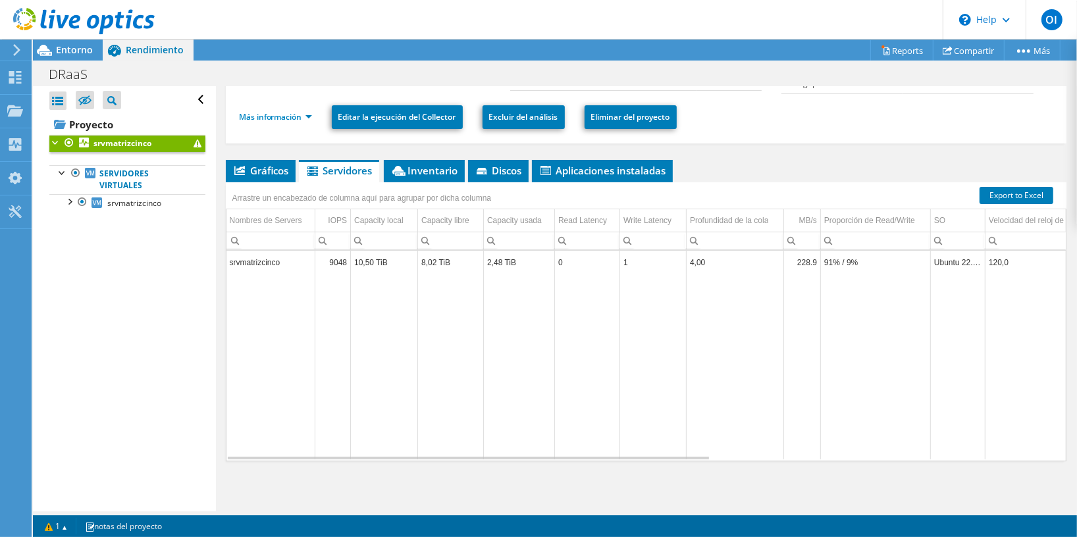
click at [365, 267] on td "10,50 TiB" at bounding box center [384, 262] width 67 height 23
click at [493, 172] on span "Discos" at bounding box center [498, 170] width 47 height 13
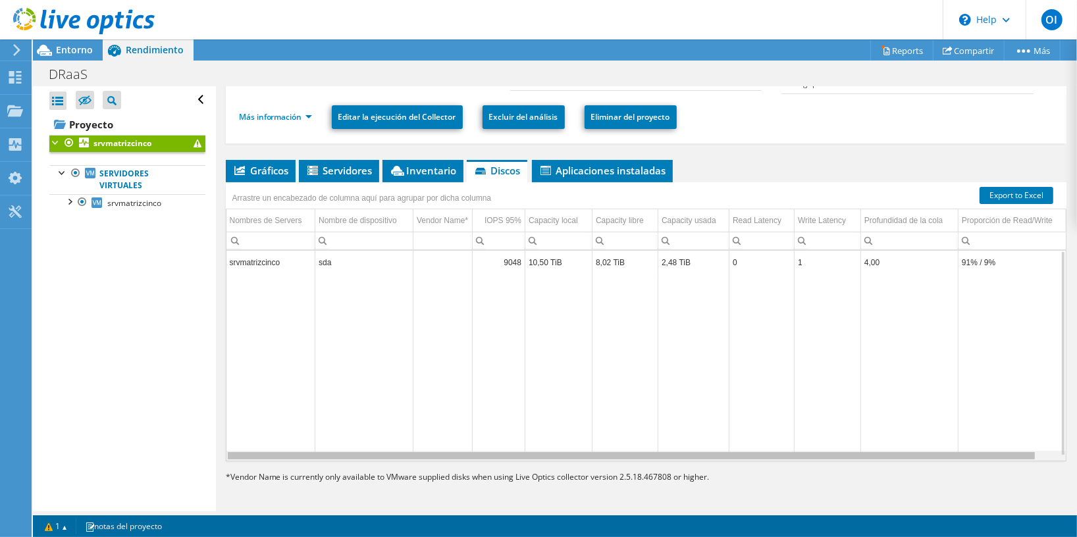
drag, startPoint x: 519, startPoint y: 456, endPoint x: 412, endPoint y: 464, distance: 106.9
click at [412, 464] on body "OI Usuario final Orlando Iza orlando.iza@akroscorp.com Akros My Profile Log Out…" at bounding box center [538, 268] width 1077 height 537
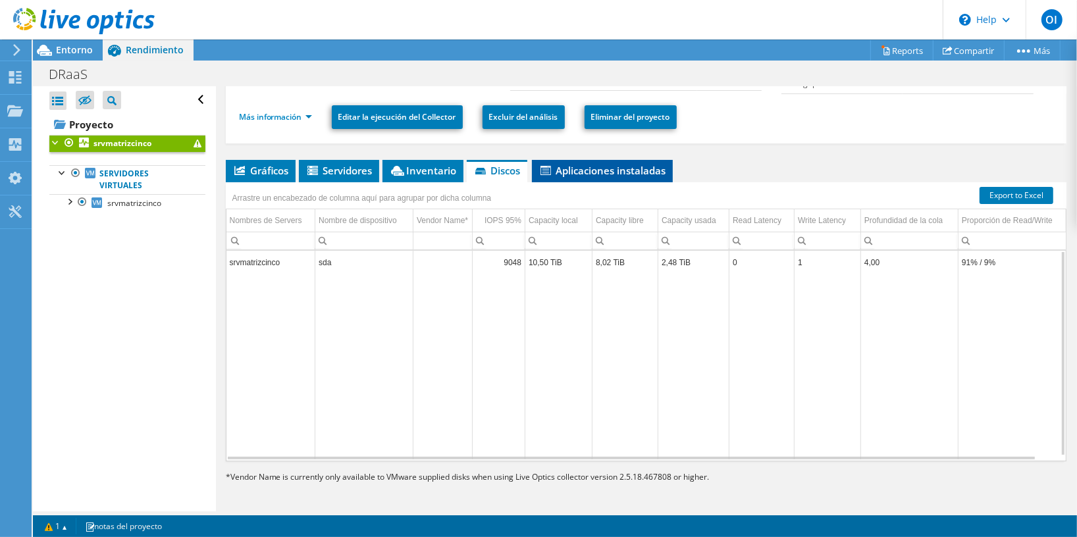
click at [631, 165] on span "Aplicaciones instaladas" at bounding box center [603, 170] width 128 height 13
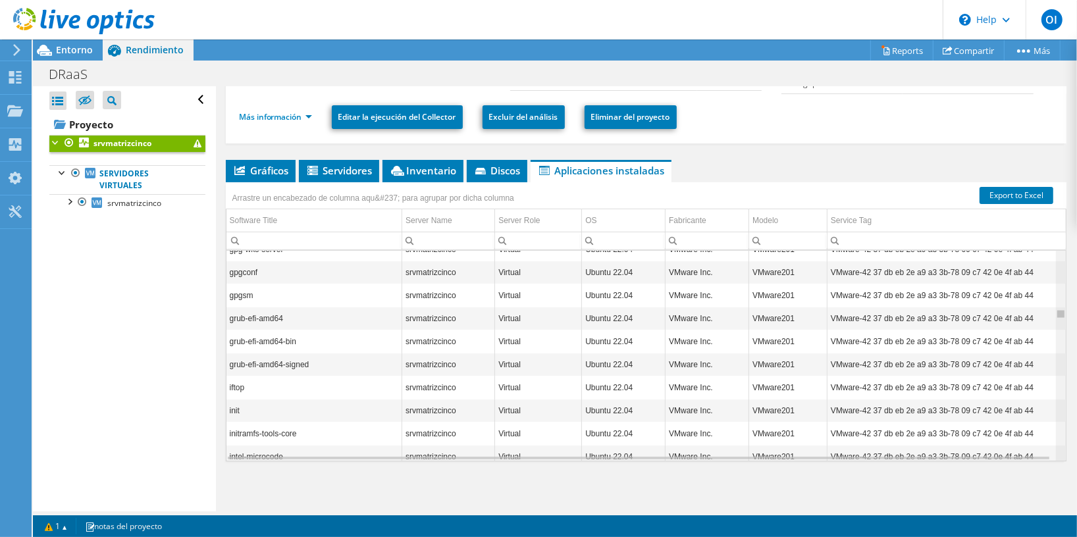
scroll to position [0, 0]
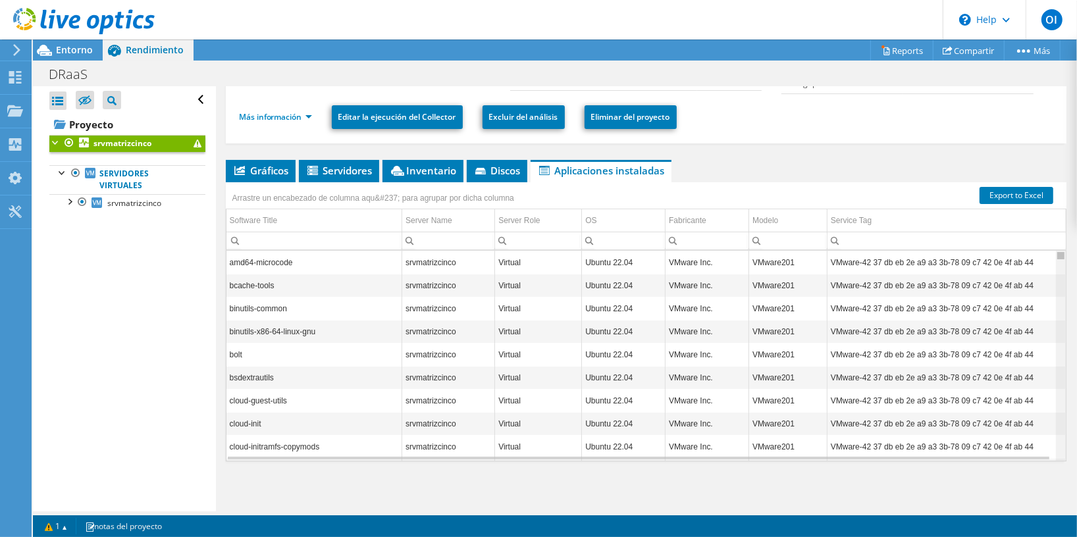
drag, startPoint x: 1049, startPoint y: 254, endPoint x: 1075, endPoint y: 255, distance: 26.4
click at [1075, 255] on body "OI Usuario final Orlando Iza orlando.iza@akroscorp.com Akros My Profile Log Out…" at bounding box center [538, 268] width 1077 height 537
click at [497, 175] on span "Discos" at bounding box center [496, 170] width 47 height 13
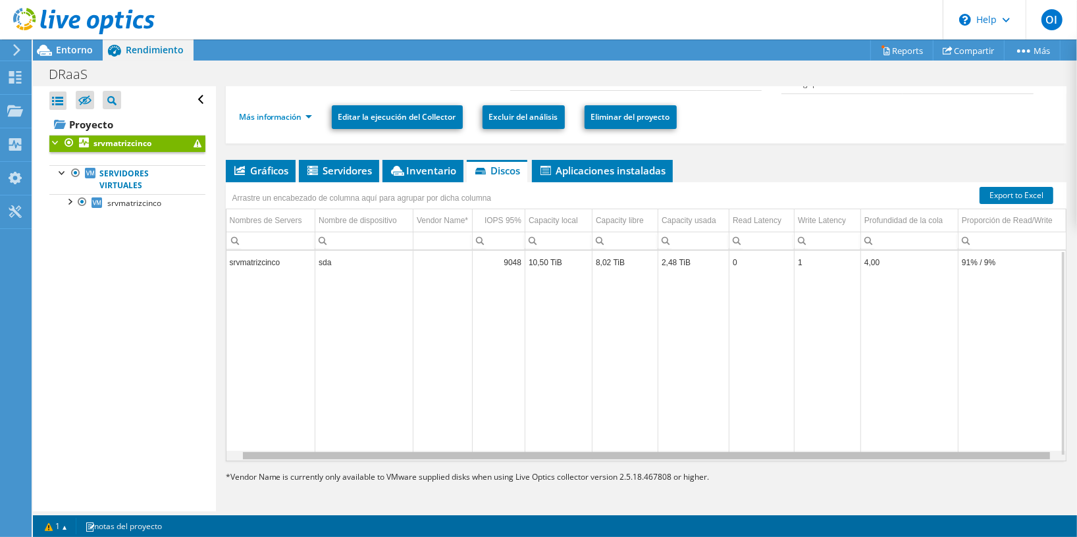
scroll to position [0, 15]
drag, startPoint x: 489, startPoint y: 458, endPoint x: 589, endPoint y: 477, distance: 101.1
click at [589, 477] on body "OI Usuario final Orlando Iza orlando.iza@akroscorp.com Akros My Profile Log Out…" at bounding box center [538, 268] width 1077 height 537
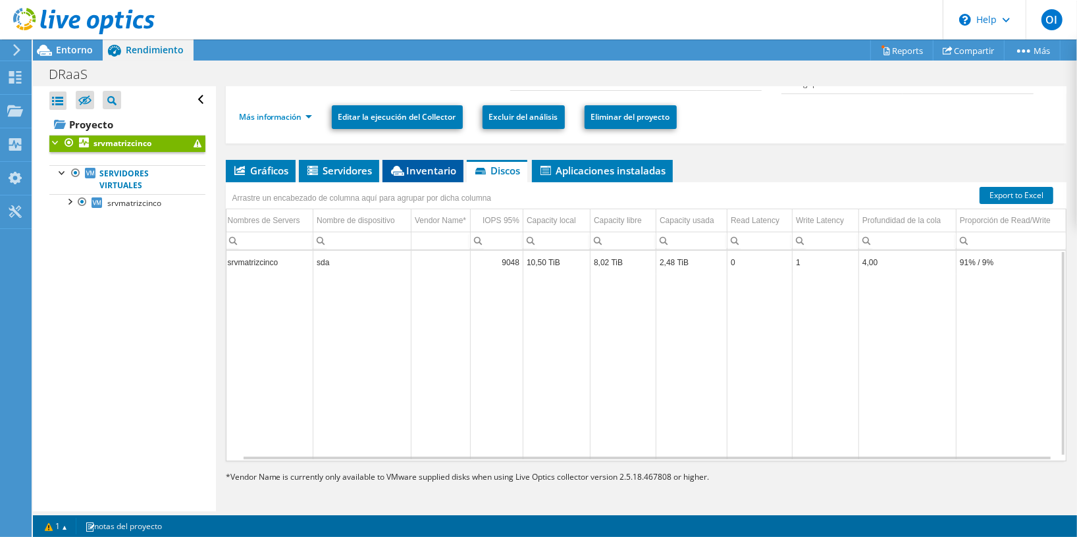
click at [421, 173] on span "Inventario" at bounding box center [423, 170] width 68 height 13
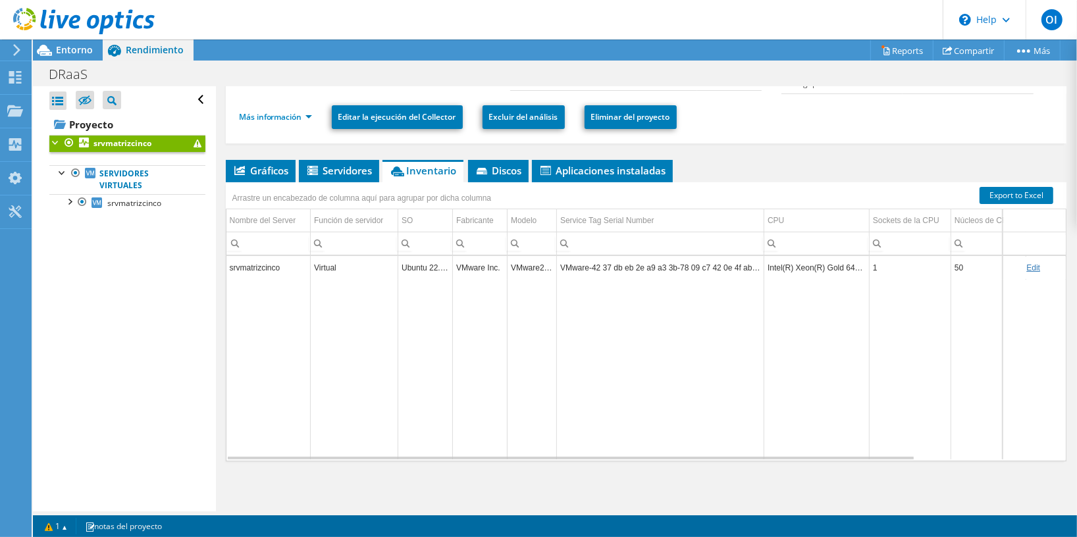
click at [372, 270] on div "Virtual" at bounding box center [354, 268] width 80 height 16
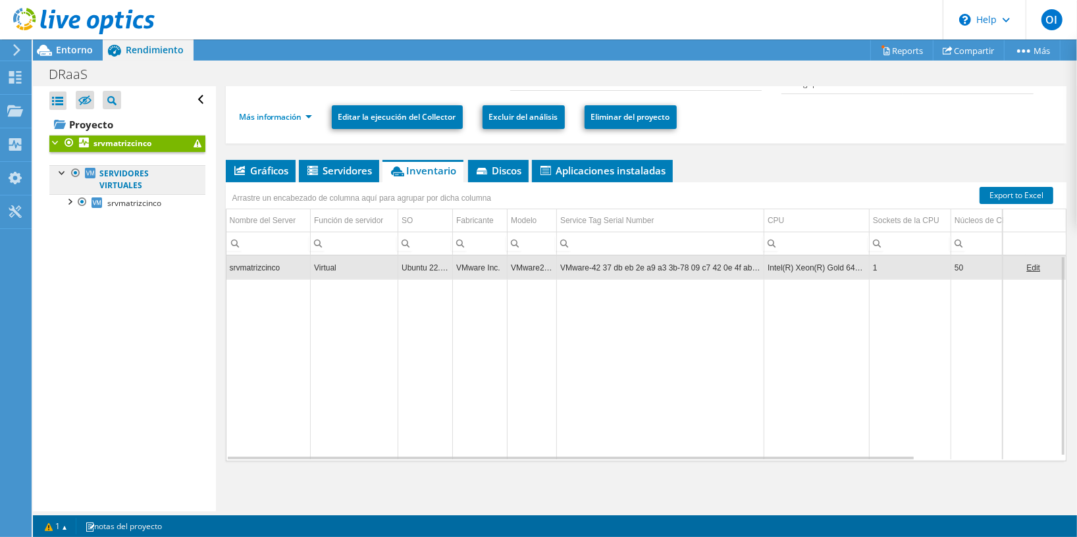
click at [122, 181] on link "Servidores virtuales" at bounding box center [127, 179] width 156 height 29
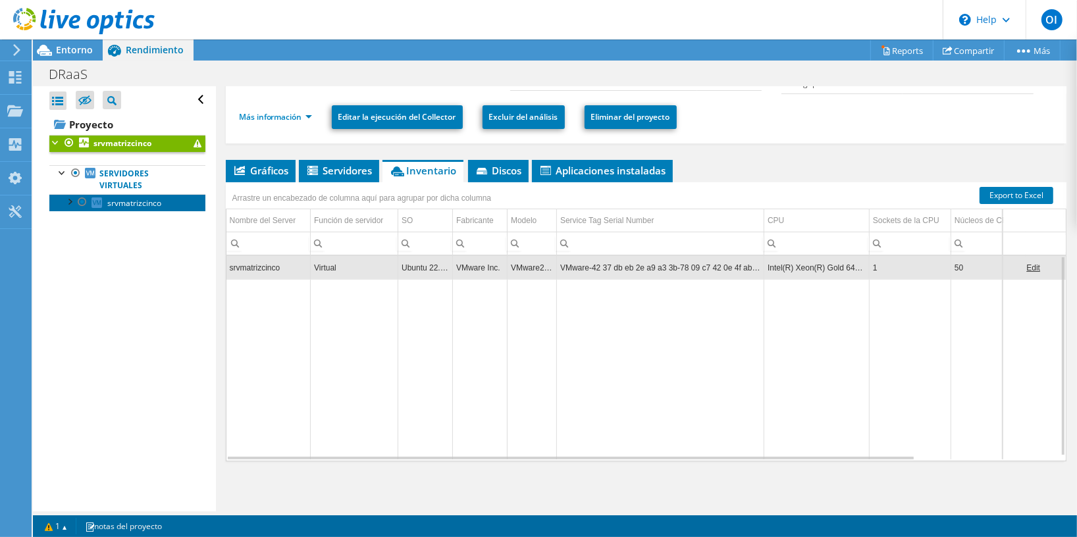
click at [118, 207] on span "srvmatrizcinco" at bounding box center [134, 203] width 54 height 11
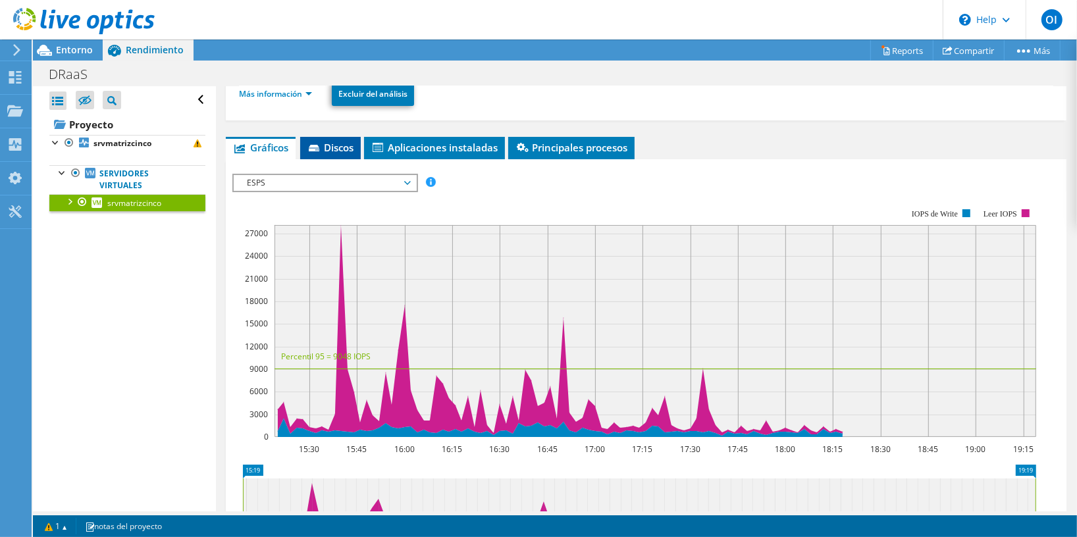
click at [342, 148] on span "Discos" at bounding box center [330, 147] width 47 height 13
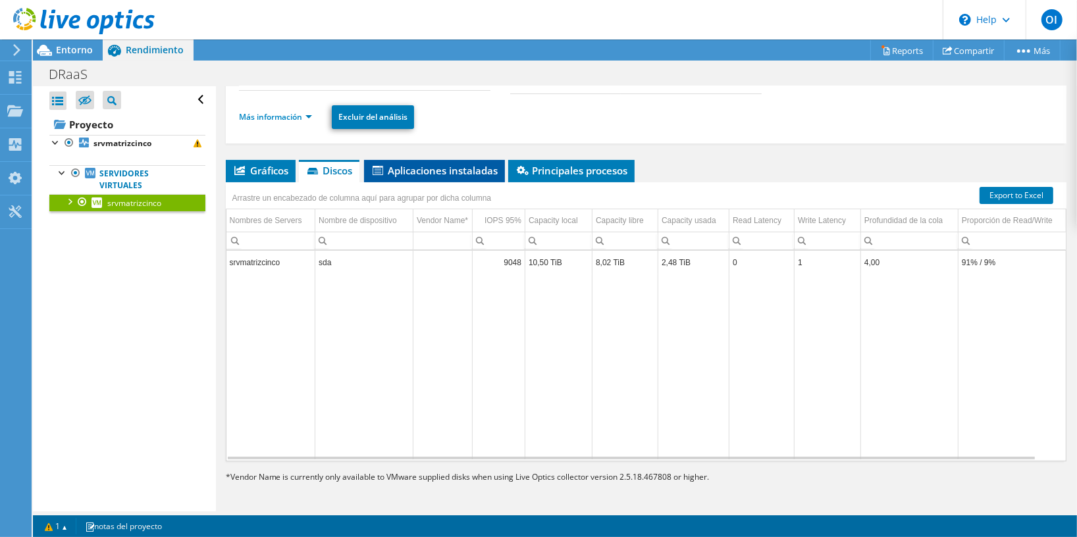
click at [383, 170] on icon at bounding box center [378, 170] width 11 height 9
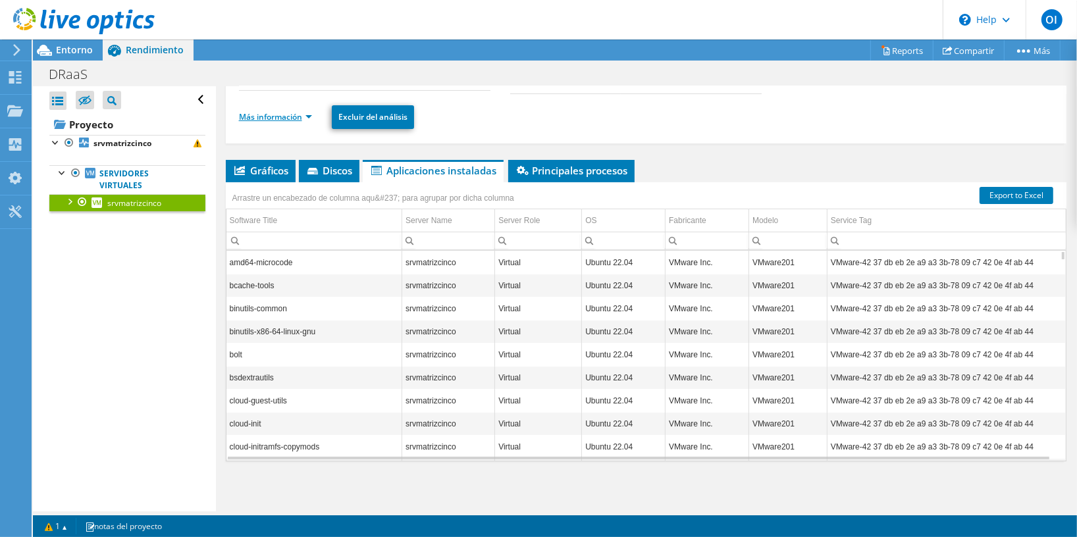
click at [305, 118] on link "Más información" at bounding box center [275, 116] width 73 height 11
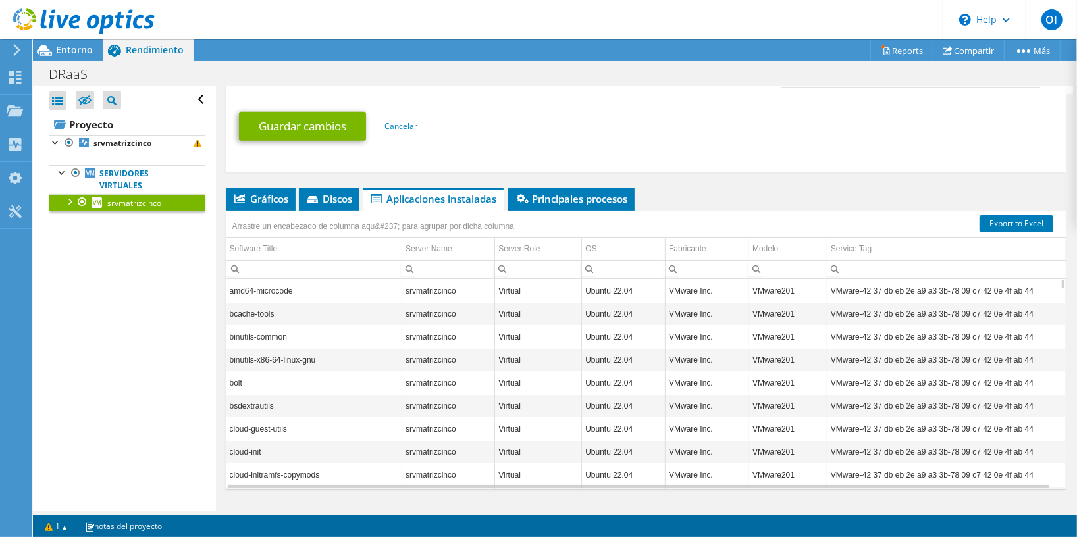
scroll to position [742, 0]
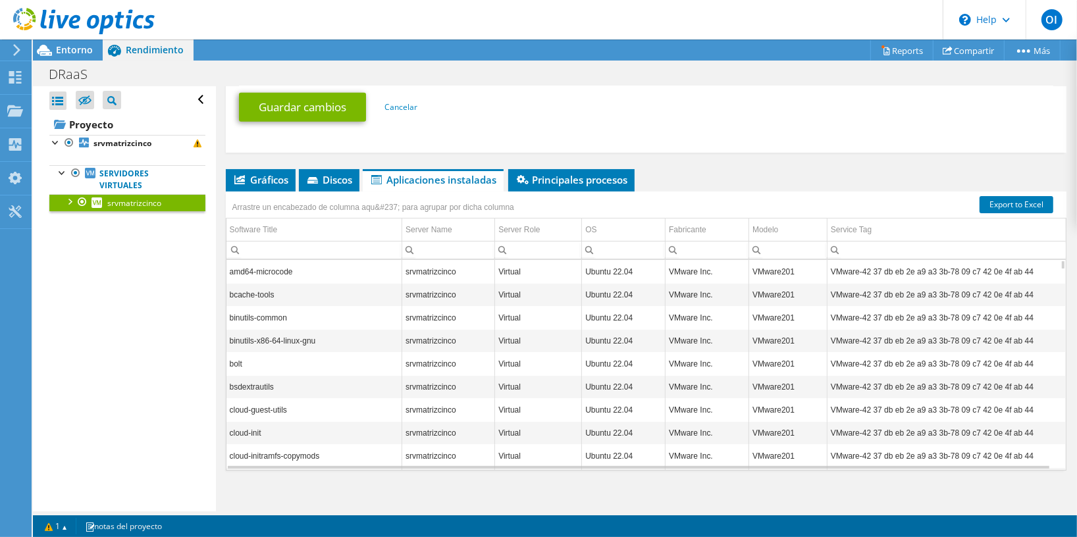
click at [65, 20] on use at bounding box center [84, 21] width 142 height 26
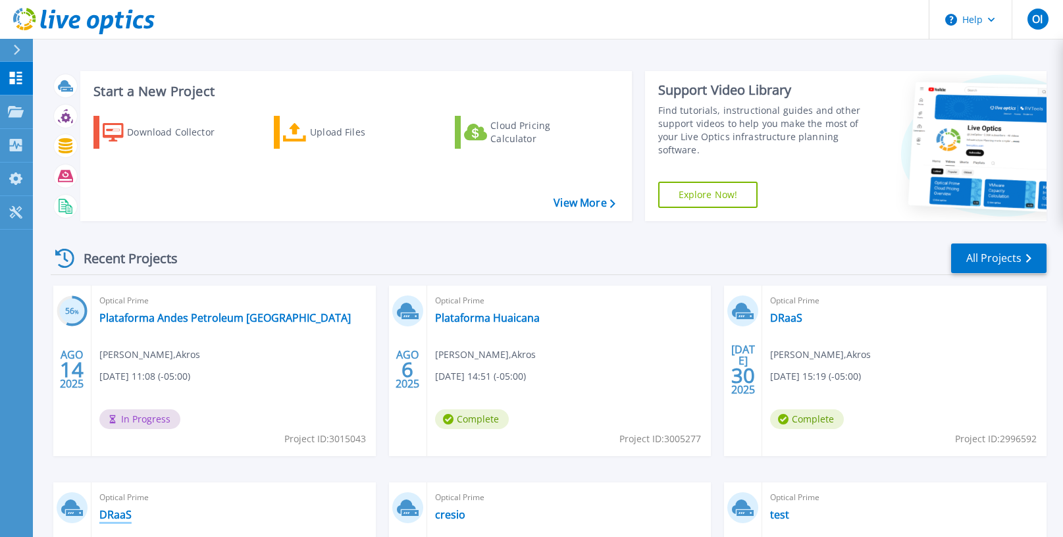
click at [116, 516] on link "DRaaS" at bounding box center [115, 514] width 32 height 13
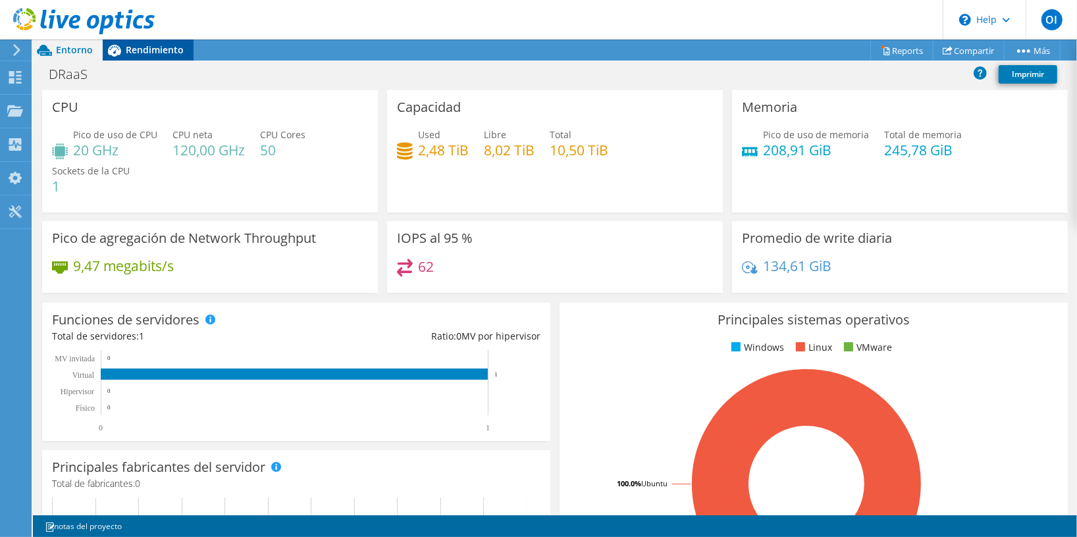
click at [146, 56] on span "Rendimiento" at bounding box center [155, 49] width 58 height 13
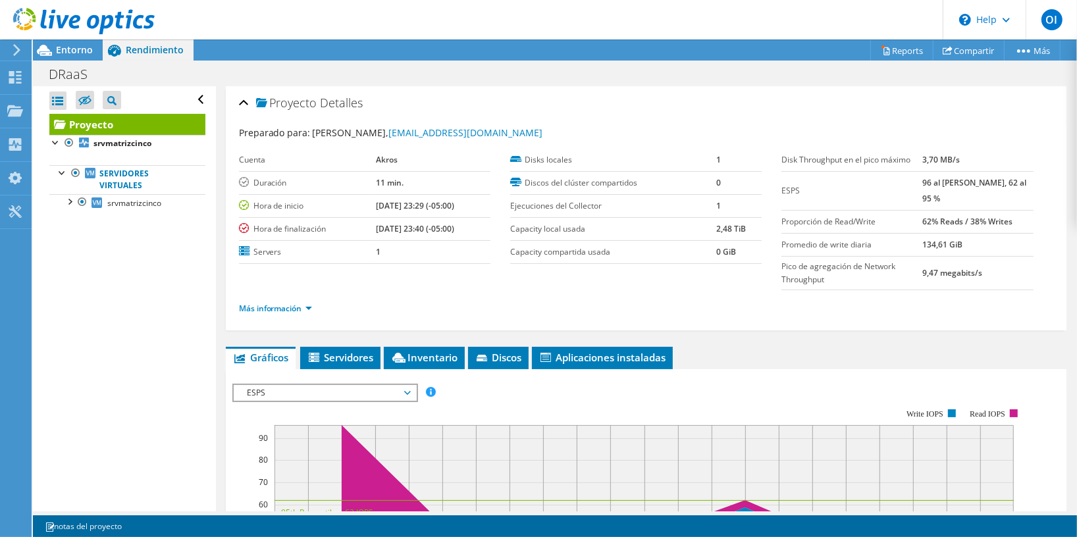
click at [53, 32] on icon at bounding box center [84, 21] width 142 height 27
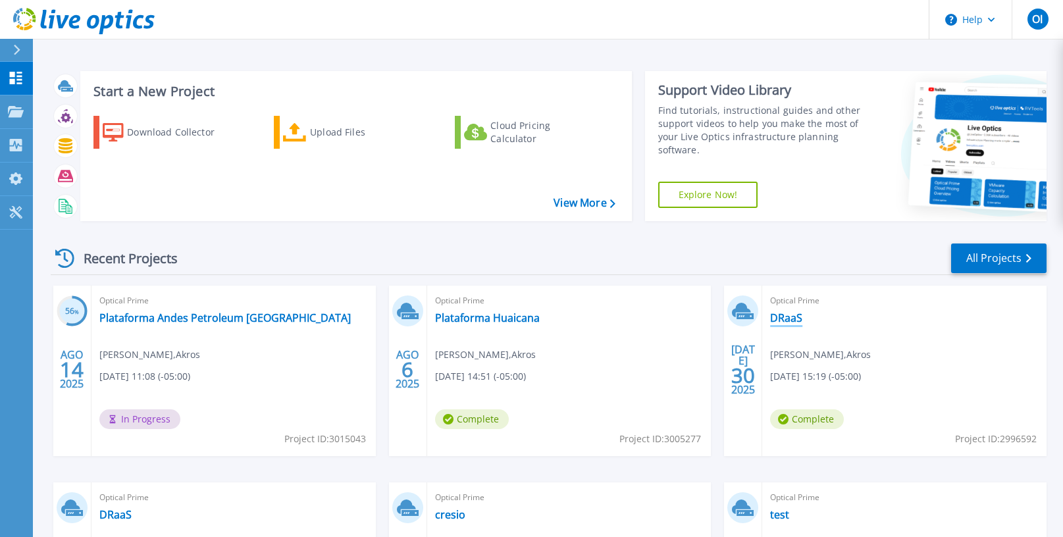
click at [787, 319] on link "DRaaS" at bounding box center [786, 317] width 32 height 13
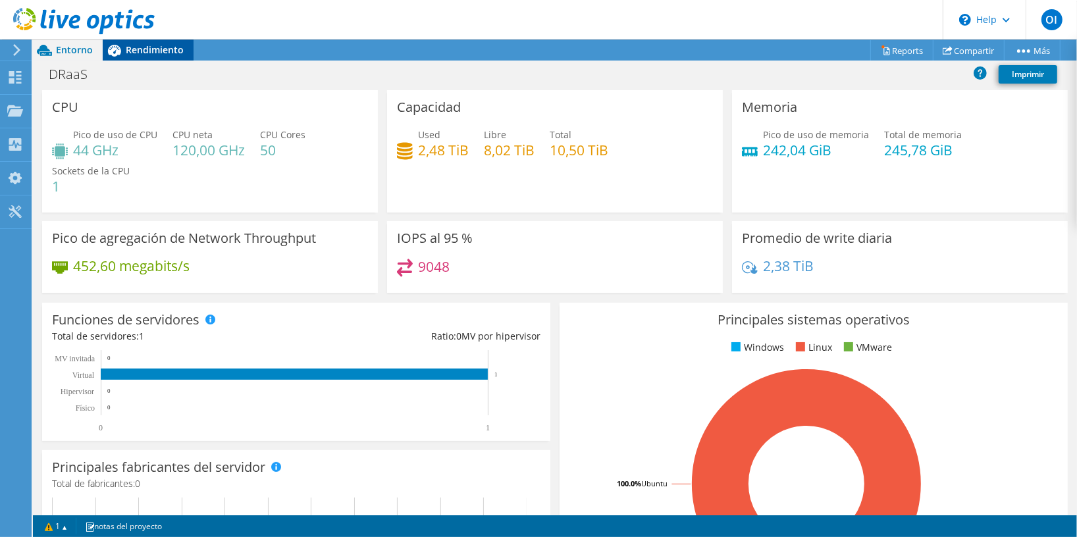
click at [151, 55] on span "Rendimiento" at bounding box center [155, 49] width 58 height 13
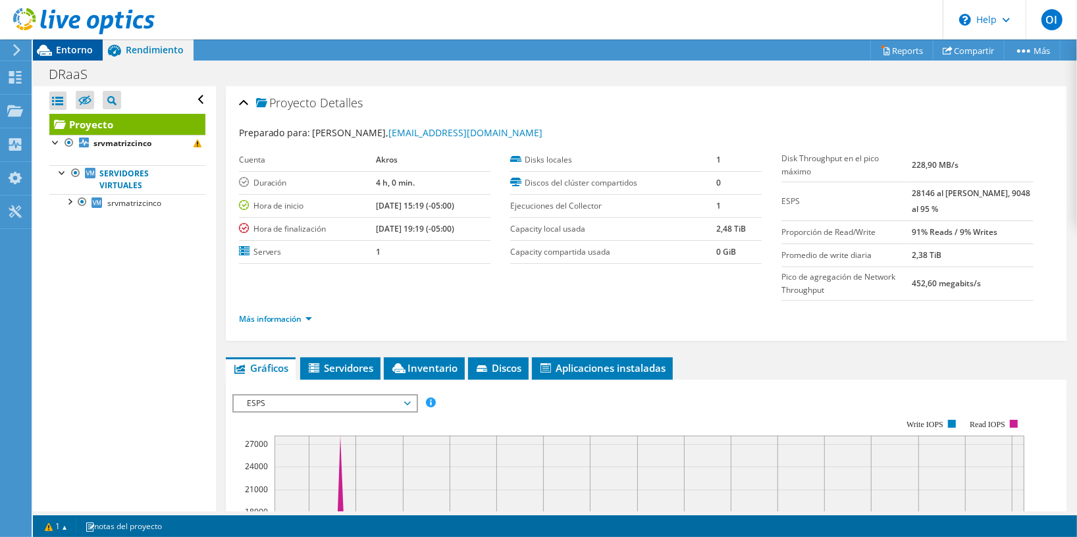
click at [61, 51] on span "Entorno" at bounding box center [74, 49] width 37 height 13
